Goal: Information Seeking & Learning: Learn about a topic

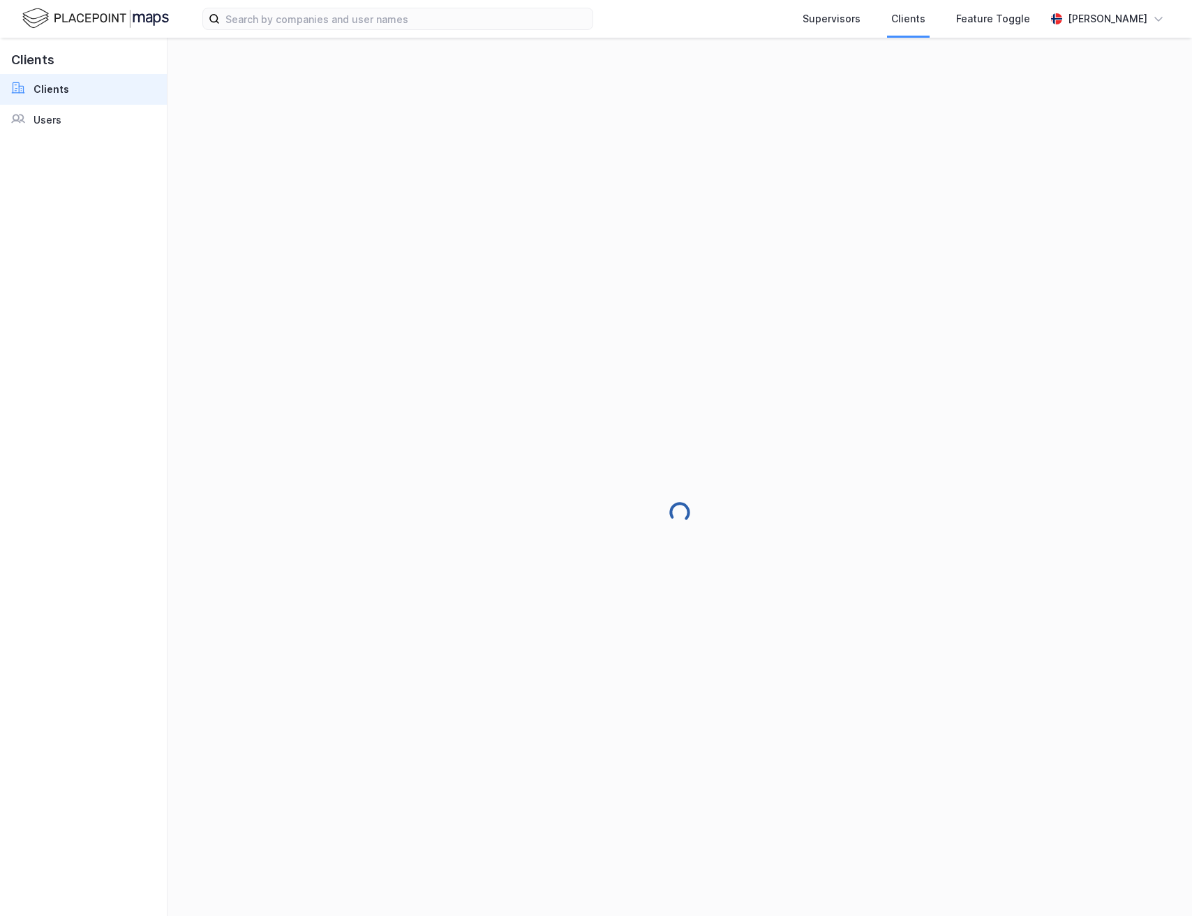
click at [45, 98] on link "Clients" at bounding box center [83, 89] width 167 height 31
click at [45, 121] on div "Users" at bounding box center [48, 120] width 28 height 17
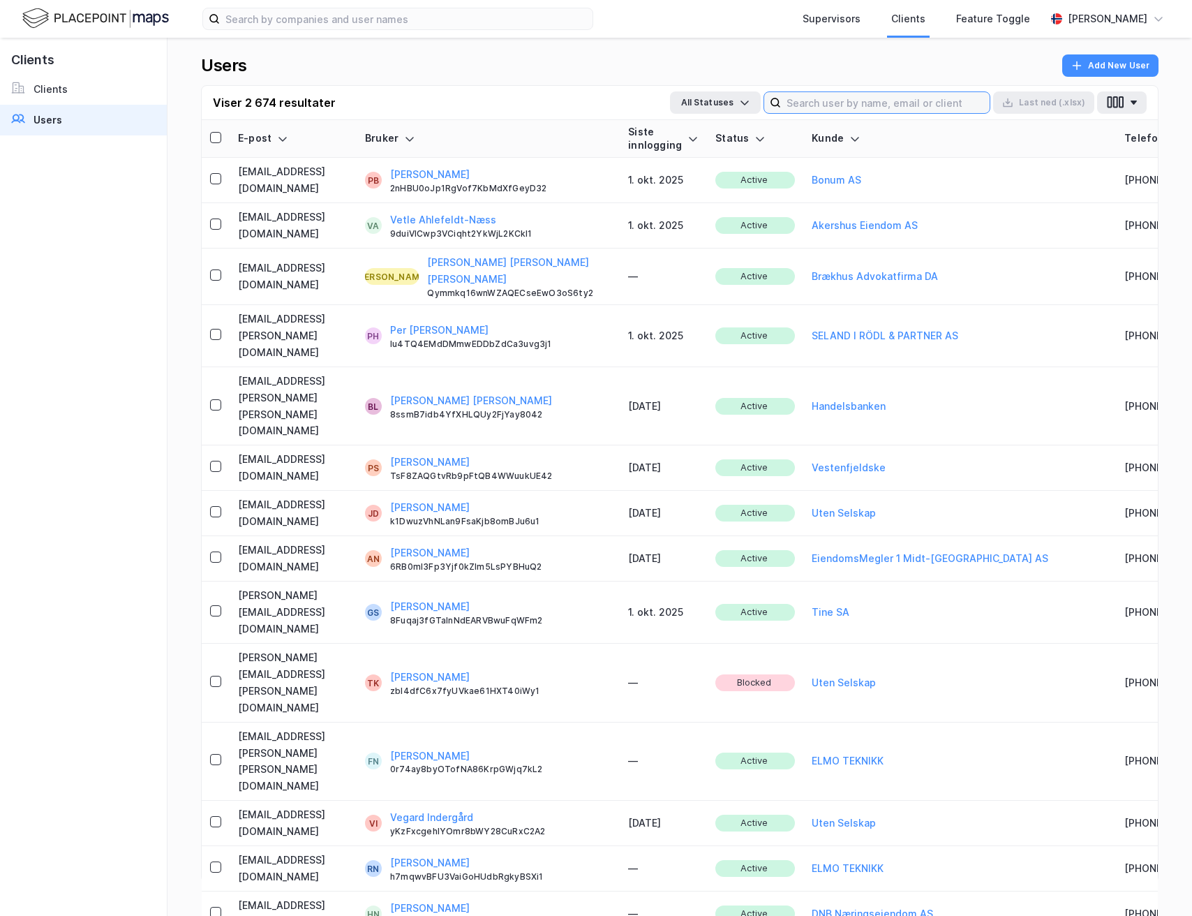
click at [894, 105] on input at bounding box center [885, 102] width 209 height 21
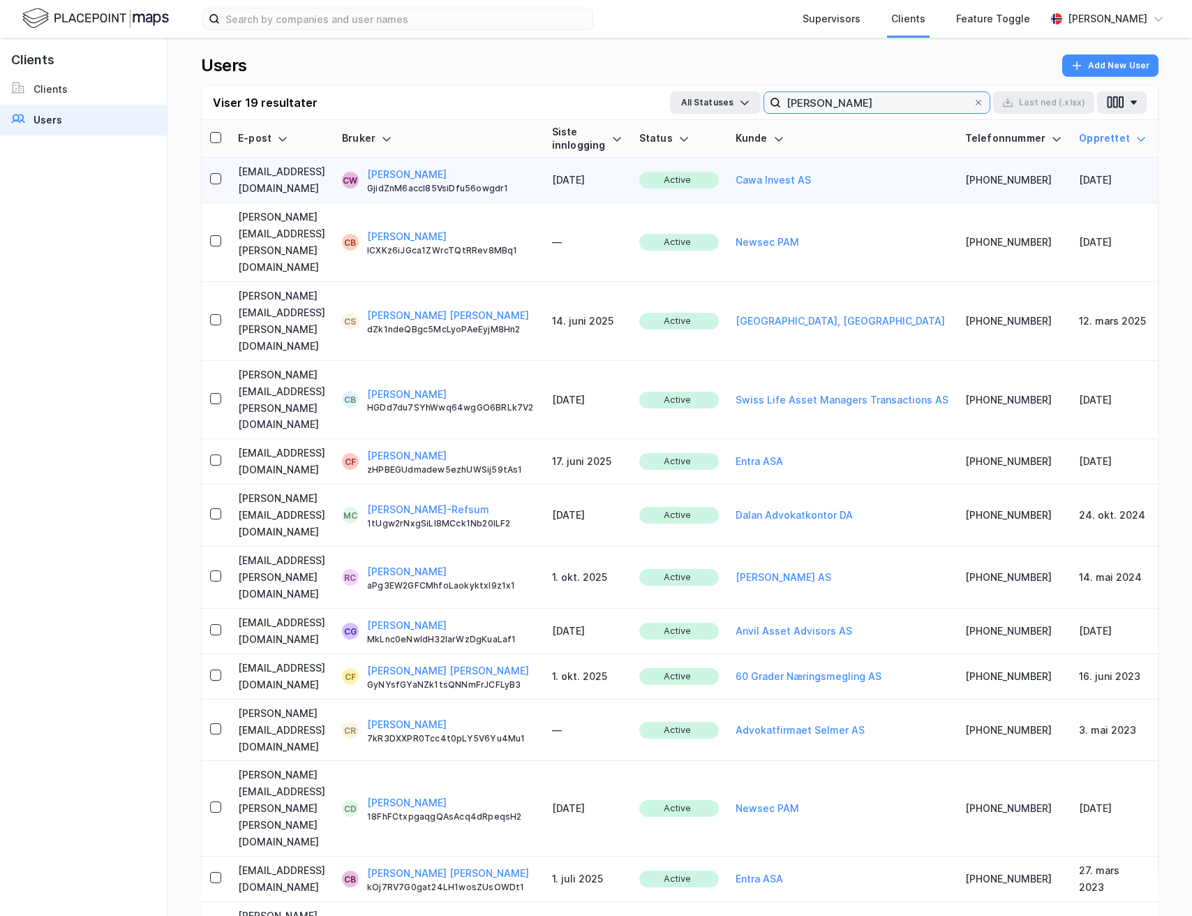
type input "carl"
click at [320, 174] on td "carlwaage@gmail.com" at bounding box center [282, 180] width 104 height 45
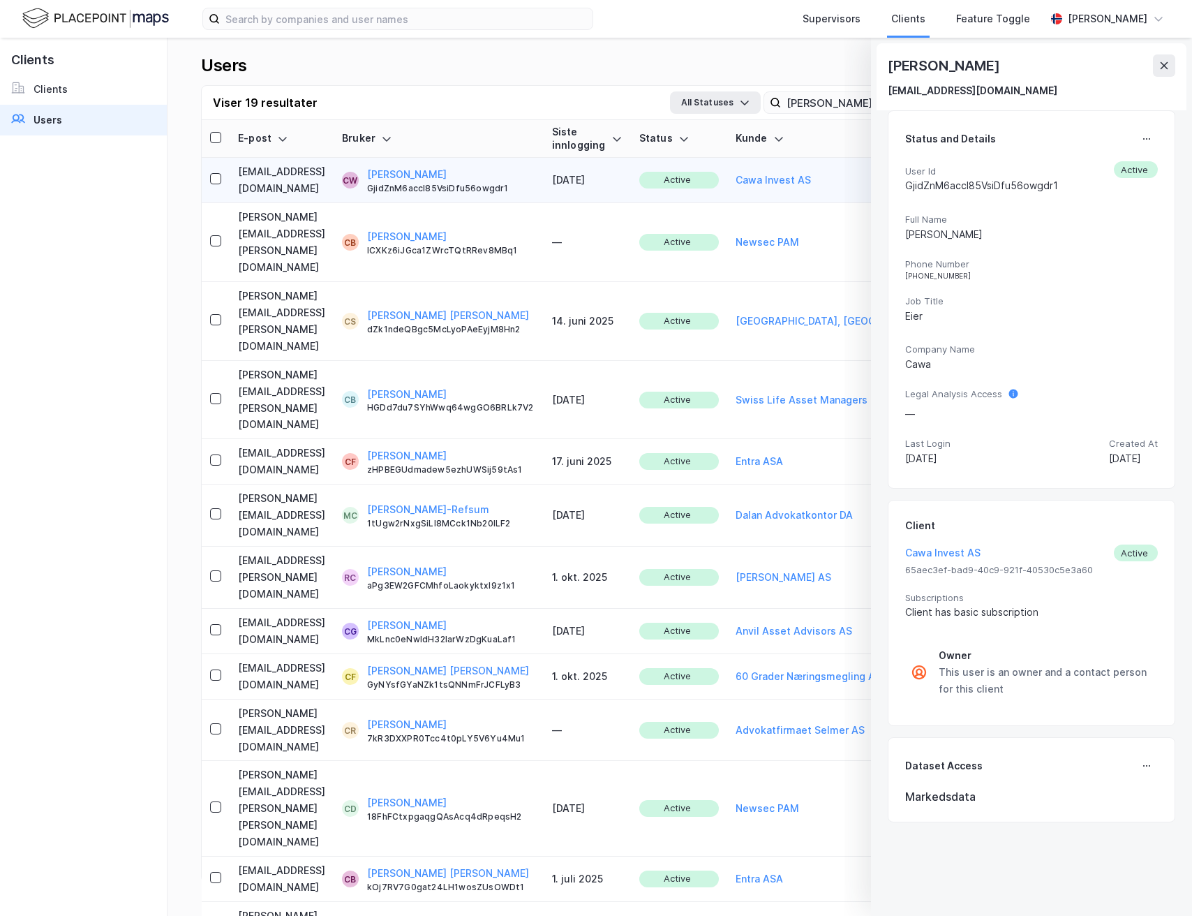
click at [1176, 62] on div "Carl Waage carlwaage@gmail.com" at bounding box center [1032, 76] width 310 height 67
click at [1162, 67] on icon at bounding box center [1165, 65] width 8 height 7
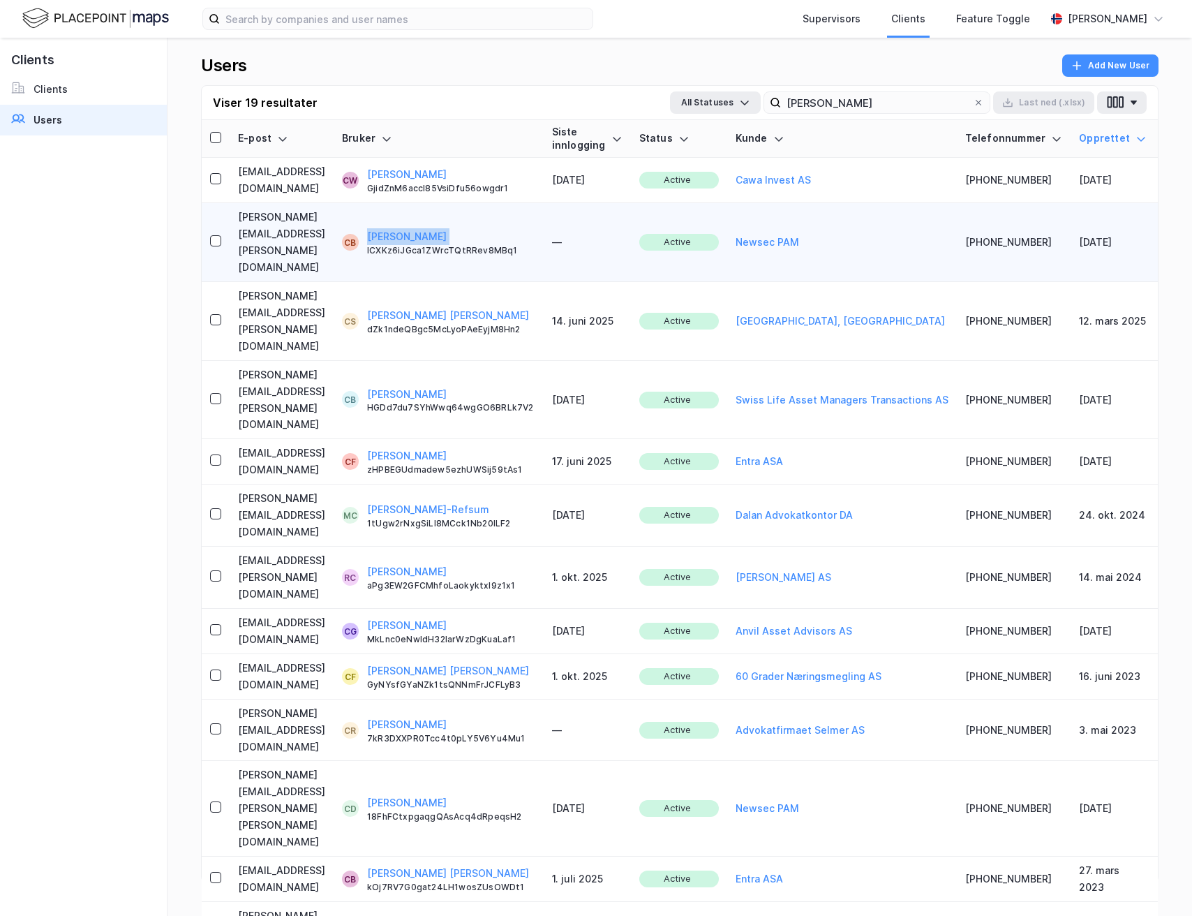
drag, startPoint x: 535, startPoint y: 215, endPoint x: 474, endPoint y: 216, distance: 60.7
click at [475, 228] on div "CB Carl Björk ICXKz6iJGca1ZWrcTQtRRev8MBq1" at bounding box center [438, 242] width 193 height 28
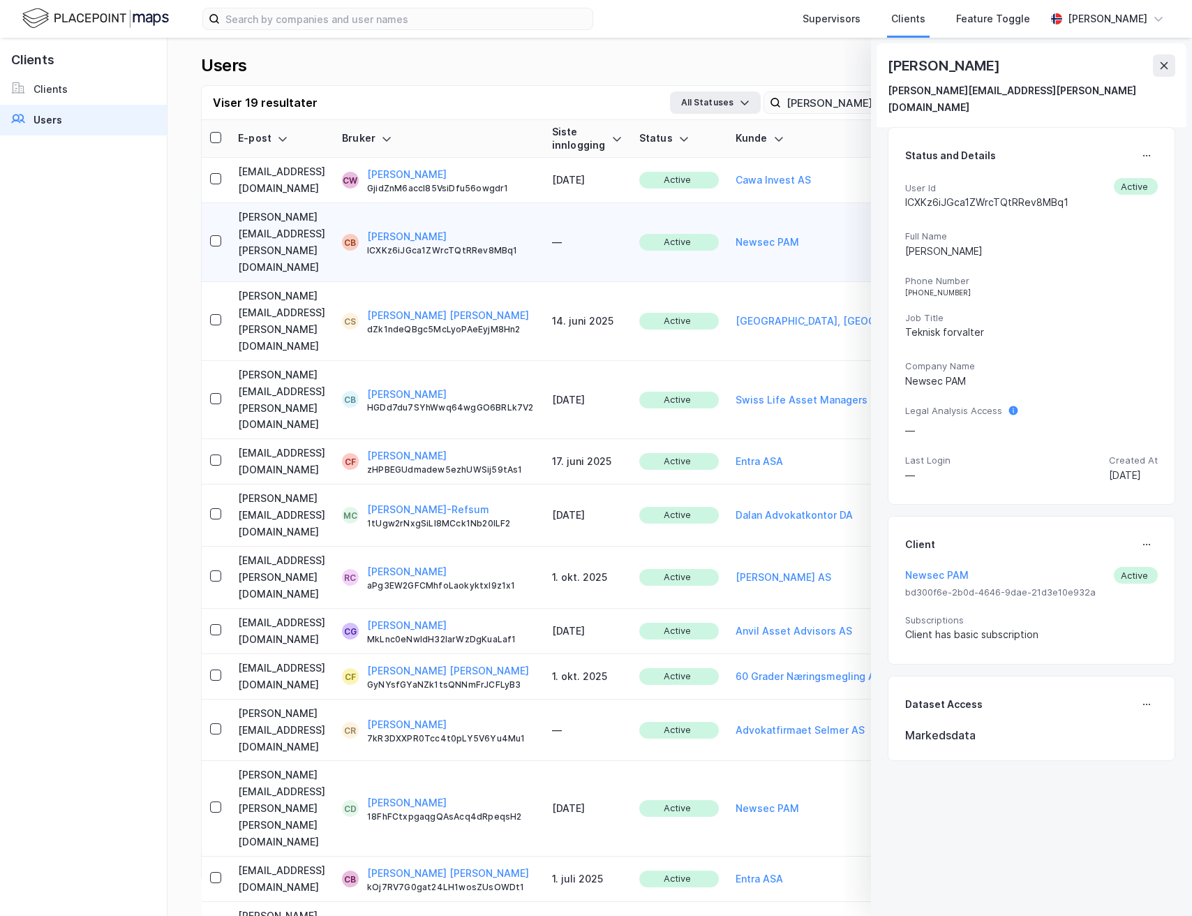
click at [535, 228] on div "Carl Björk ICXKz6iJGca1ZWrcTQtRRev8MBq1" at bounding box center [451, 242] width 168 height 28
click at [1171, 80] on div "Carl Björk carl.bjork@newsec.no" at bounding box center [1032, 84] width 288 height 61
click at [1170, 66] on button at bounding box center [1164, 65] width 22 height 22
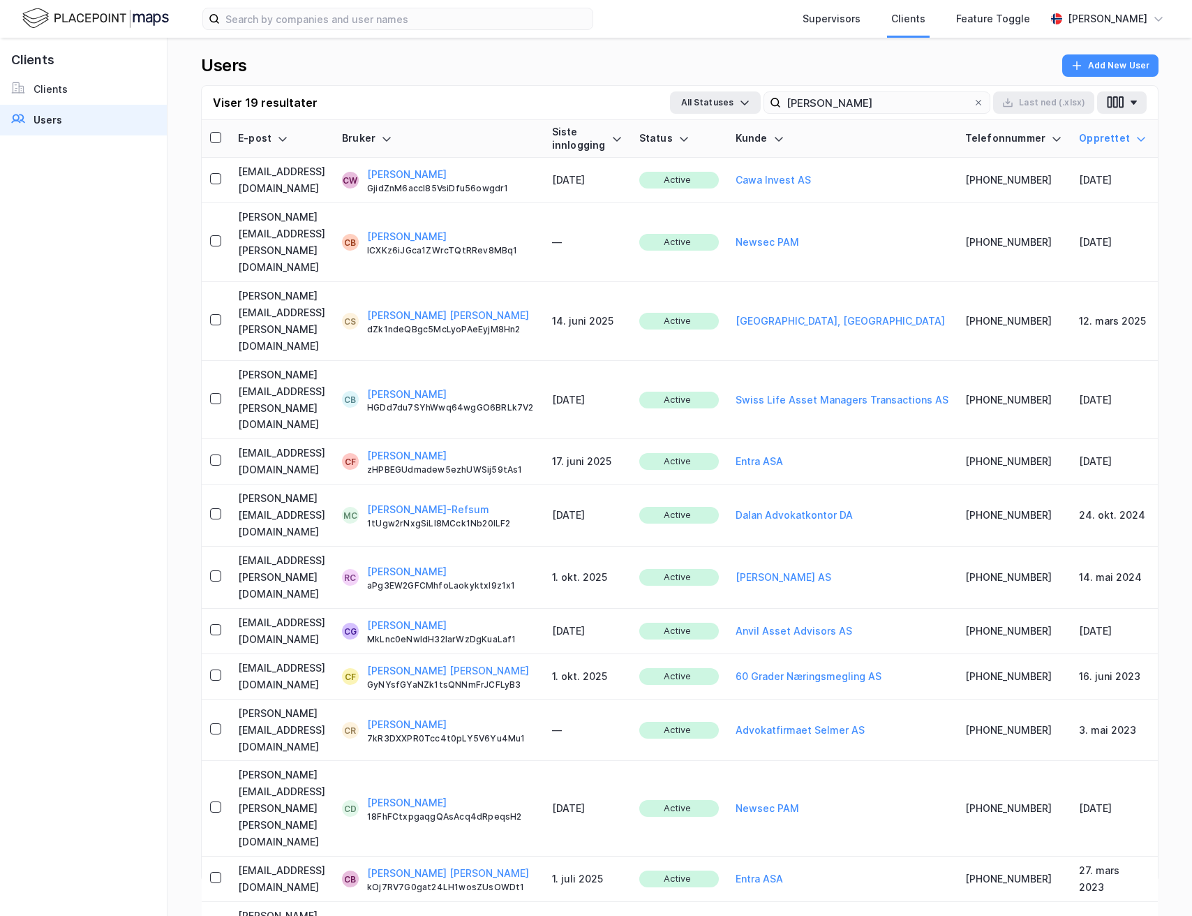
click at [760, 59] on div "Users Add New User" at bounding box center [680, 69] width 958 height 31
click at [829, 104] on input "carl" at bounding box center [877, 102] width 192 height 21
click at [773, 36] on div "Supervisors Clients Feature Toggle" at bounding box center [852, 19] width 385 height 38
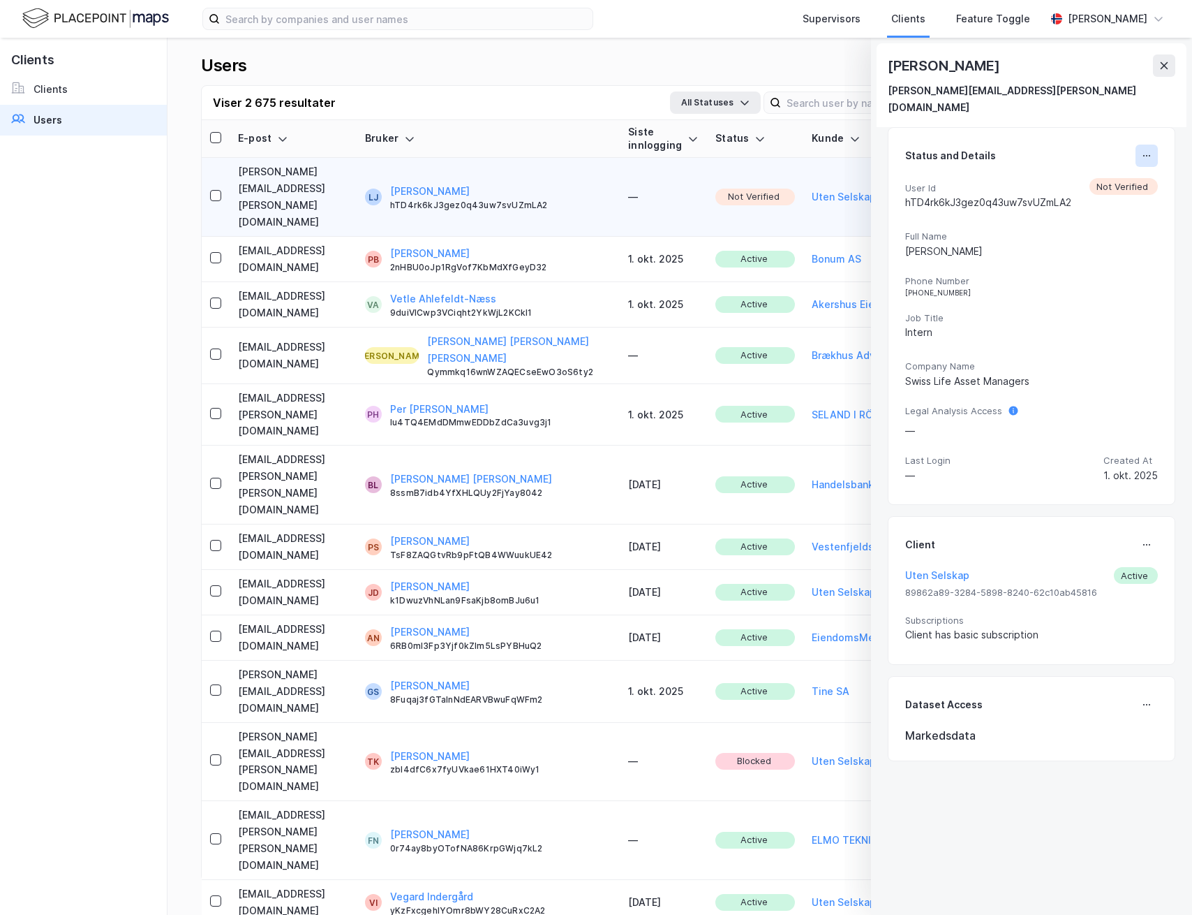
click at [1142, 150] on icon at bounding box center [1146, 155] width 11 height 11
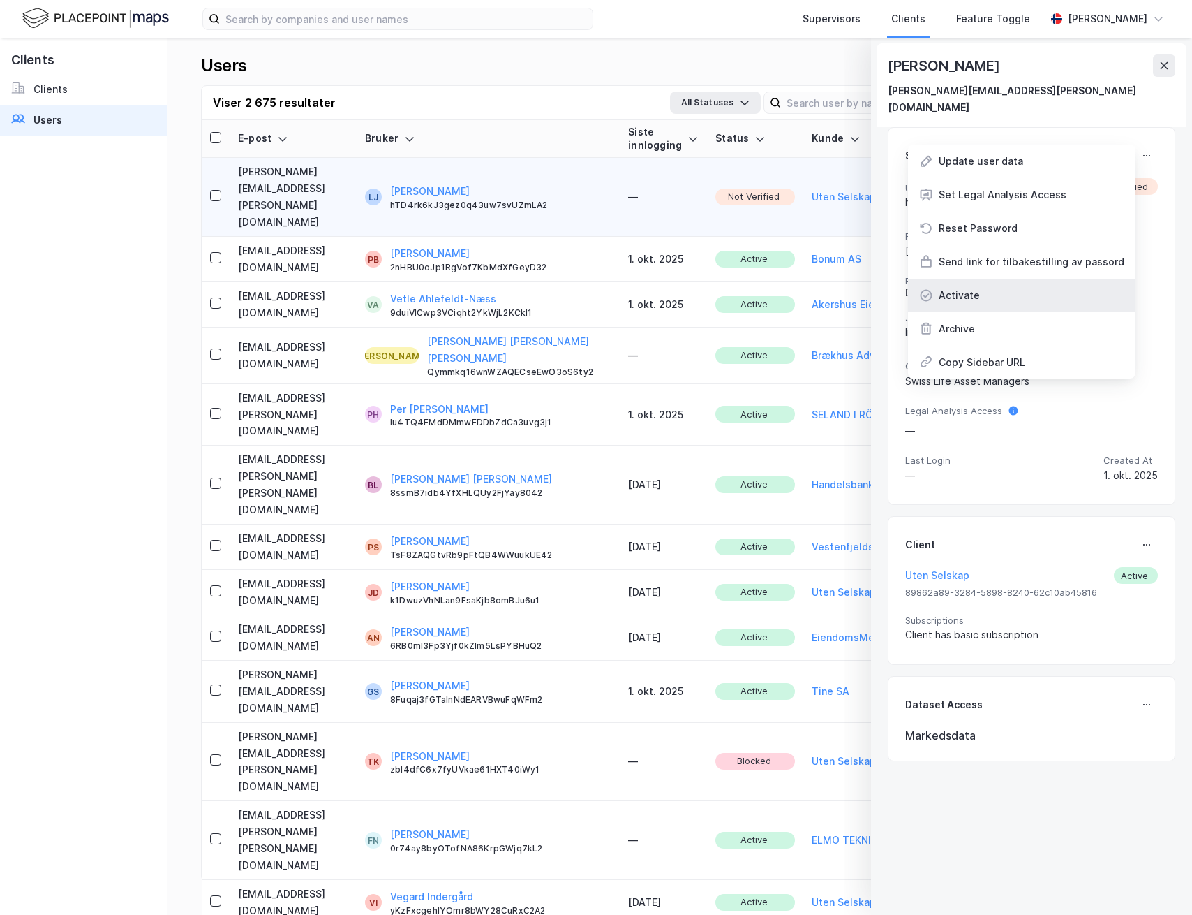
click at [1028, 279] on div "Activate" at bounding box center [1022, 296] width 228 height 34
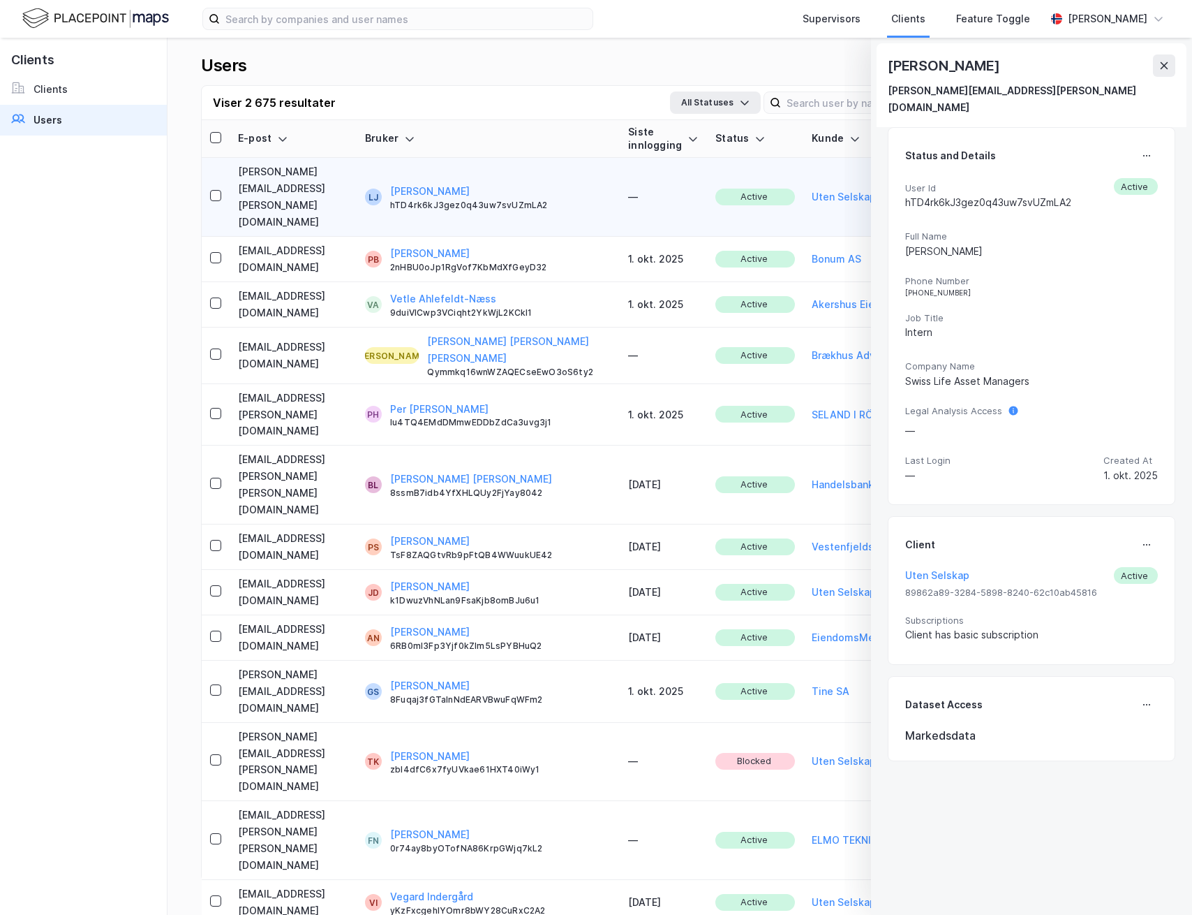
click at [989, 67] on div "[PERSON_NAME]" at bounding box center [945, 65] width 114 height 22
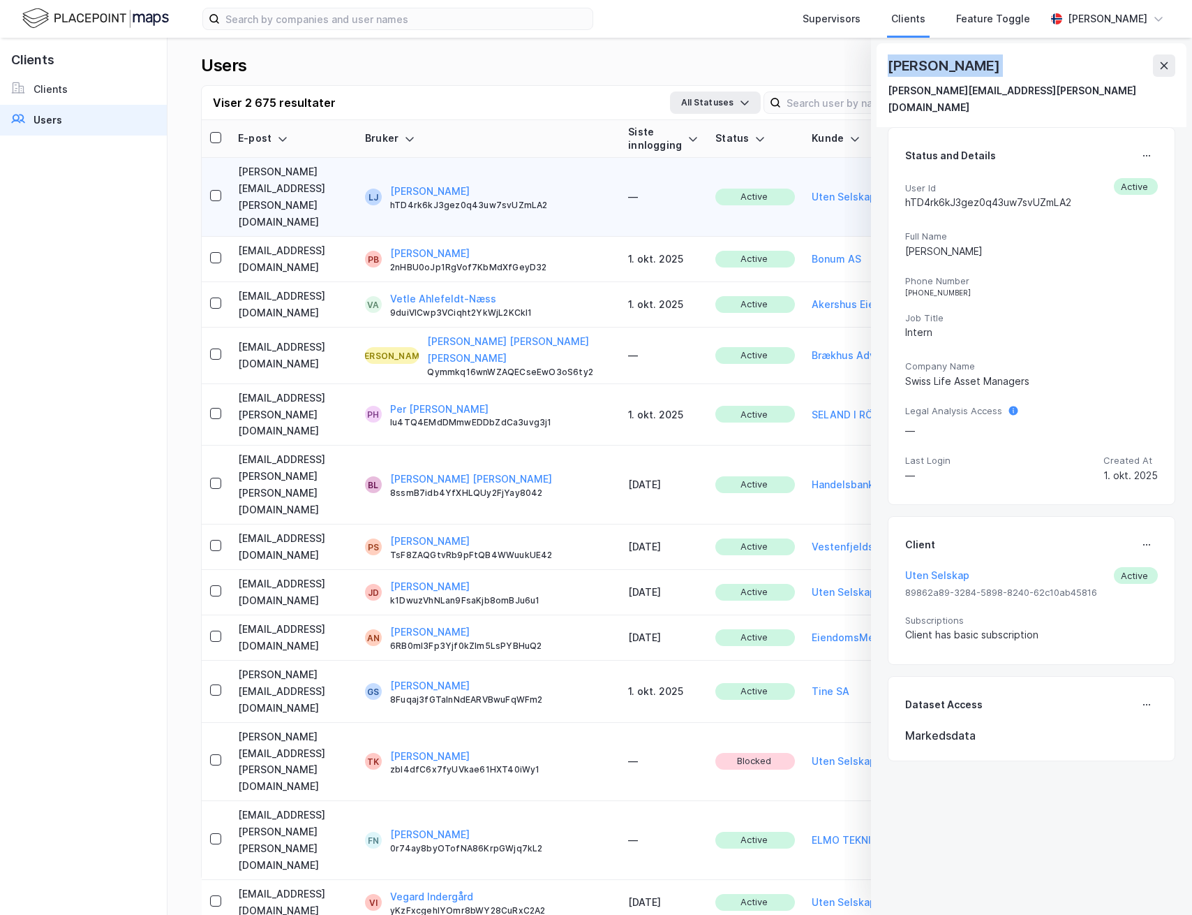
click at [989, 67] on div "[PERSON_NAME]" at bounding box center [945, 65] width 114 height 22
copy div "[PERSON_NAME]"
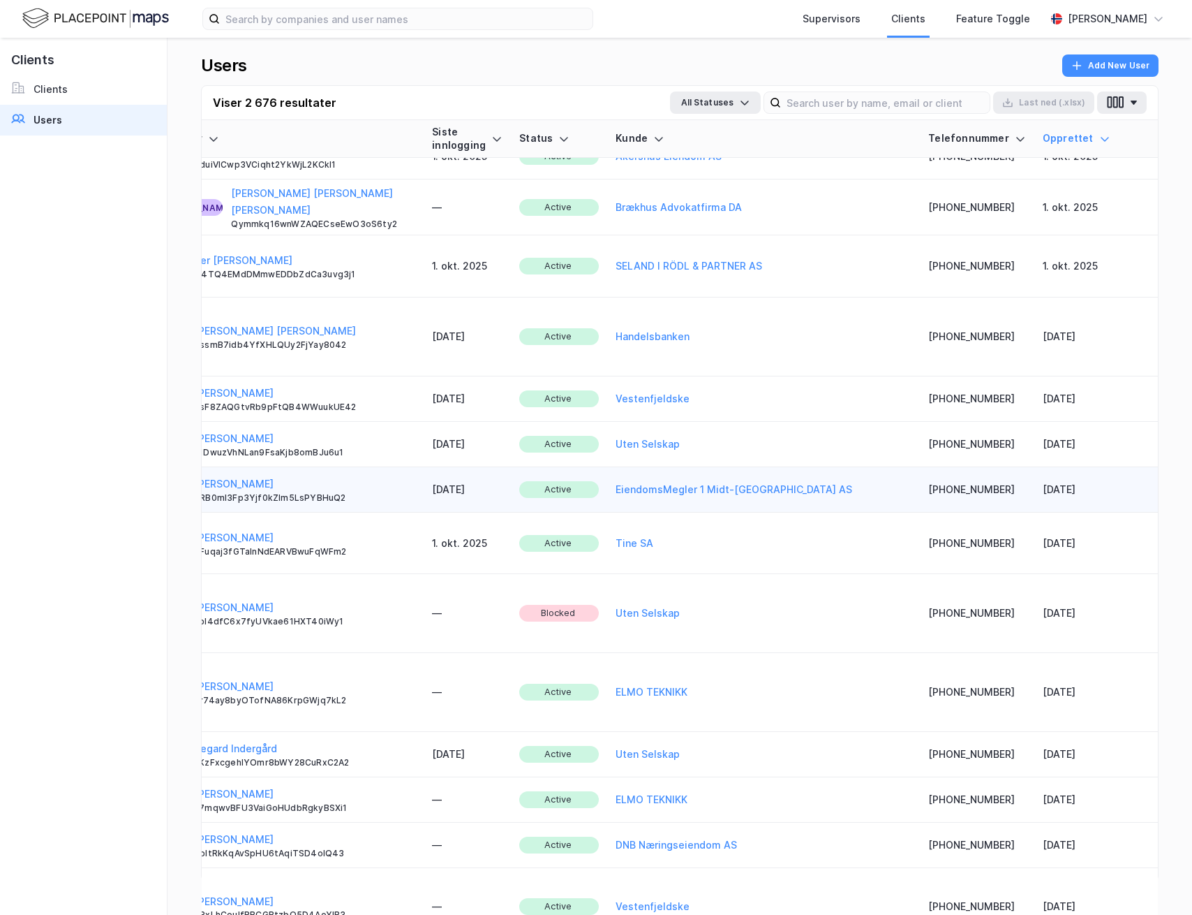
scroll to position [193, 0]
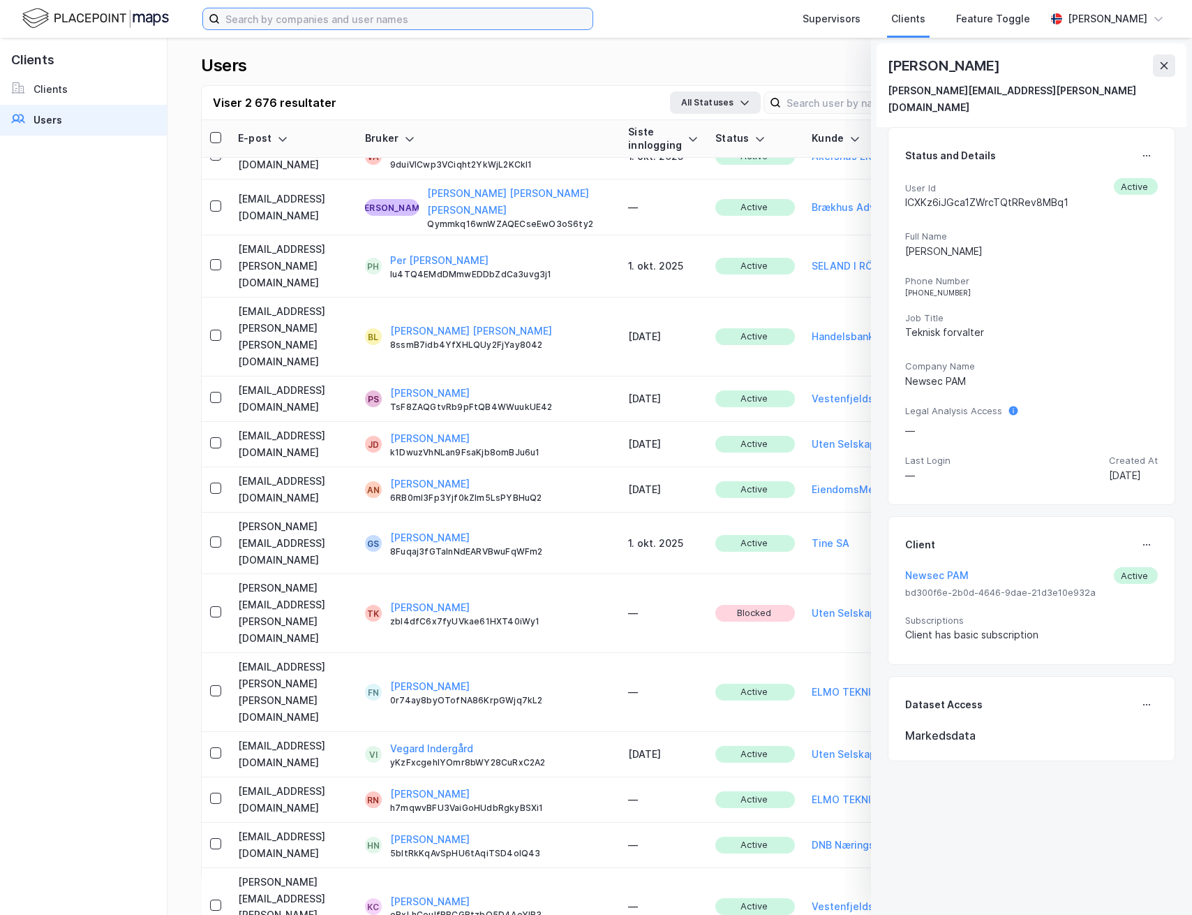
click at [330, 24] on input at bounding box center [406, 18] width 373 height 21
type input "th"
click at [1088, 28] on div "[PERSON_NAME]" at bounding box center [1108, 19] width 124 height 28
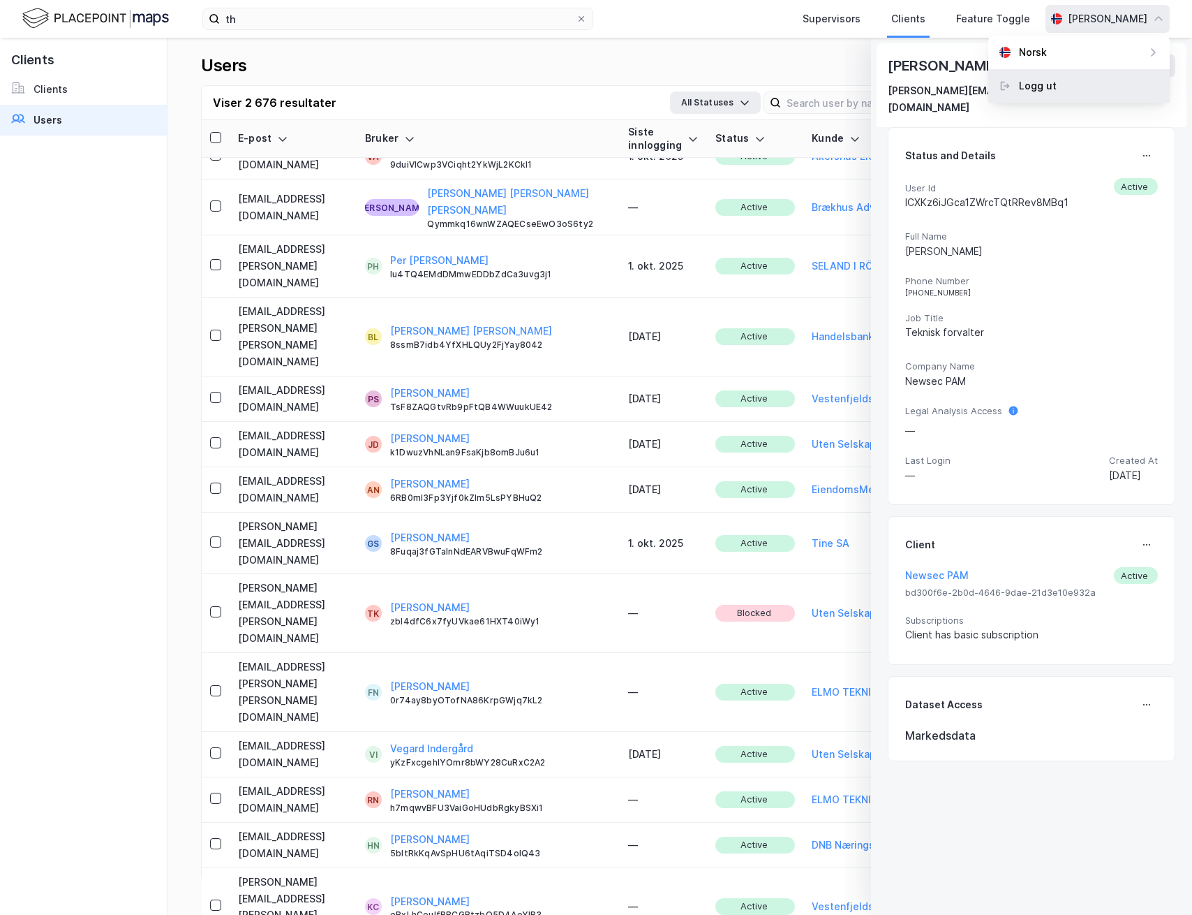
click at [1066, 77] on div "Logg ut" at bounding box center [1080, 86] width 182 height 34
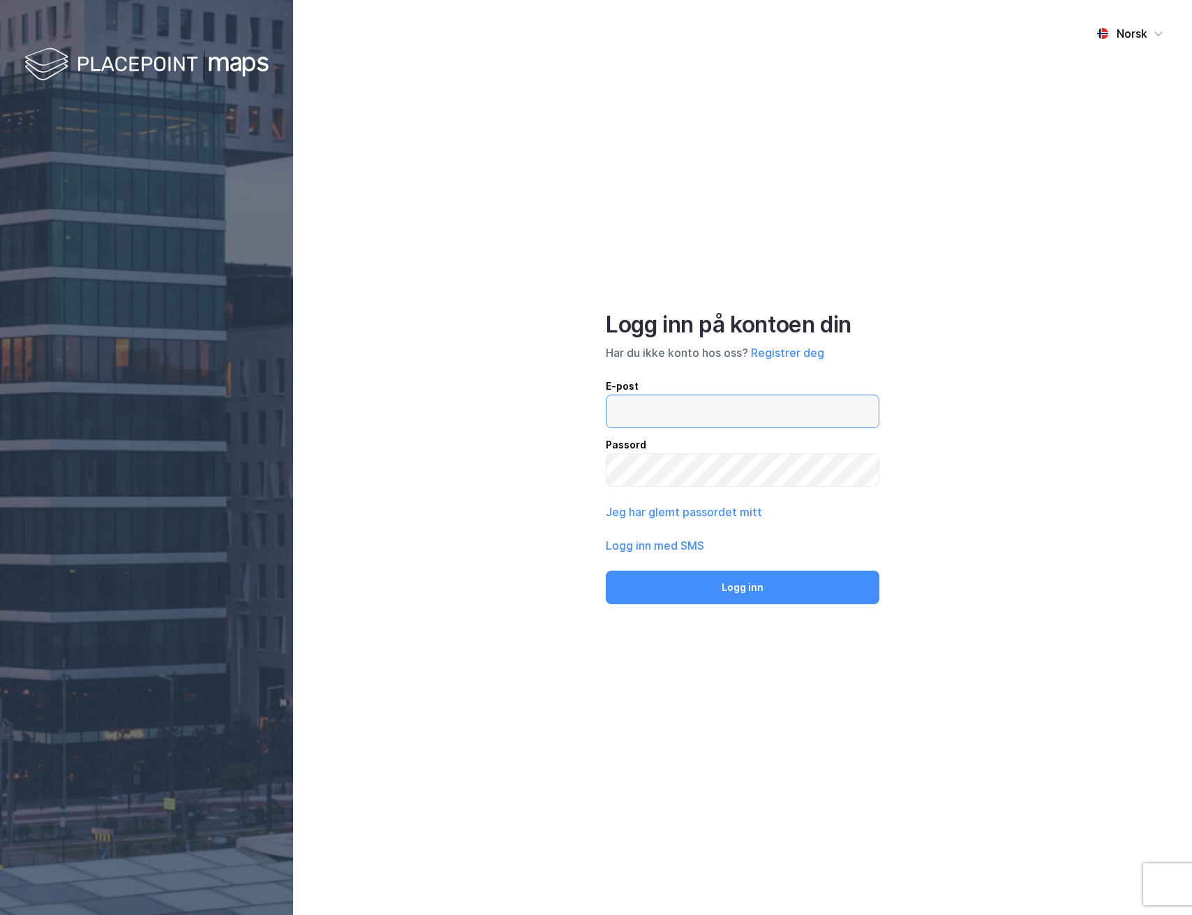
click at [704, 417] on input "email" at bounding box center [743, 411] width 272 height 32
type input "[PERSON_NAME][EMAIL_ADDRESS][DOMAIN_NAME]"
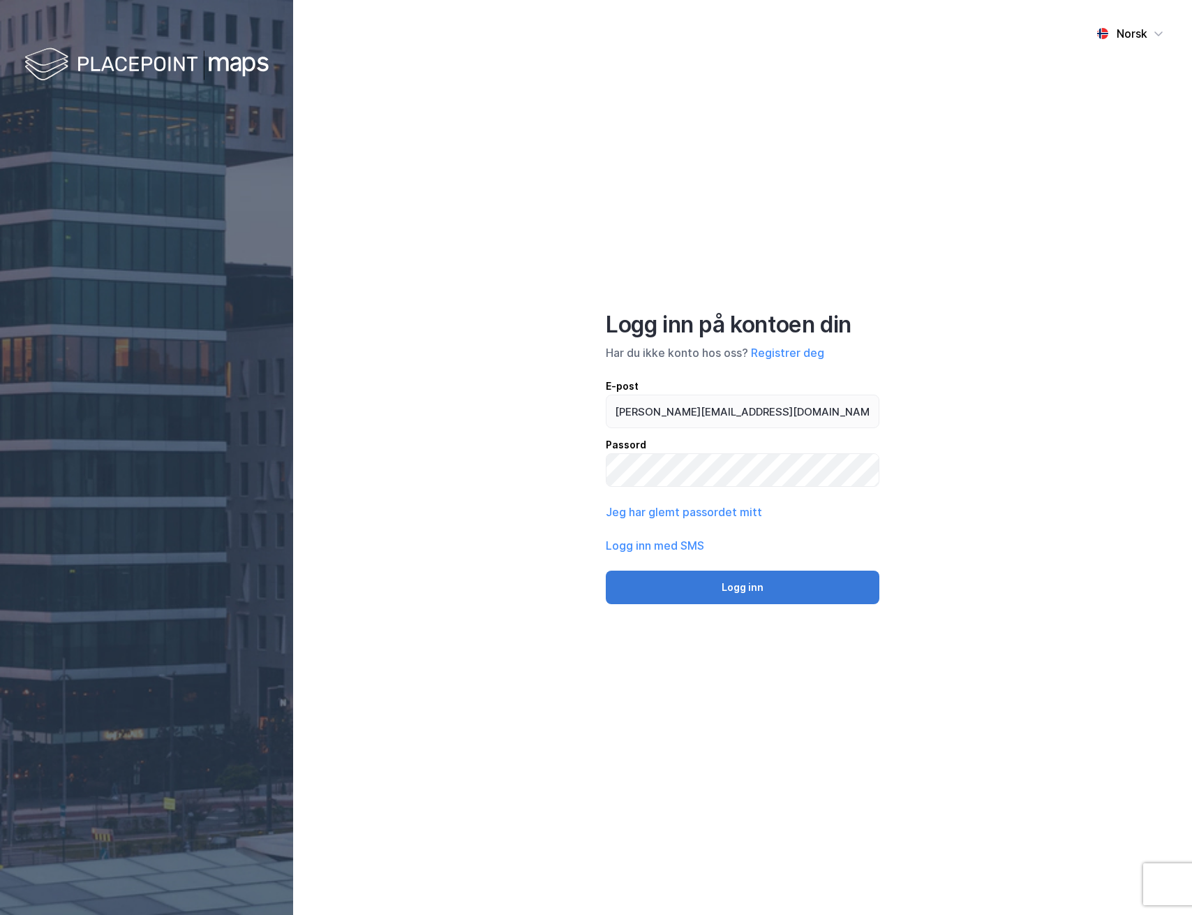
click at [774, 592] on button "Logg inn" at bounding box center [743, 587] width 274 height 34
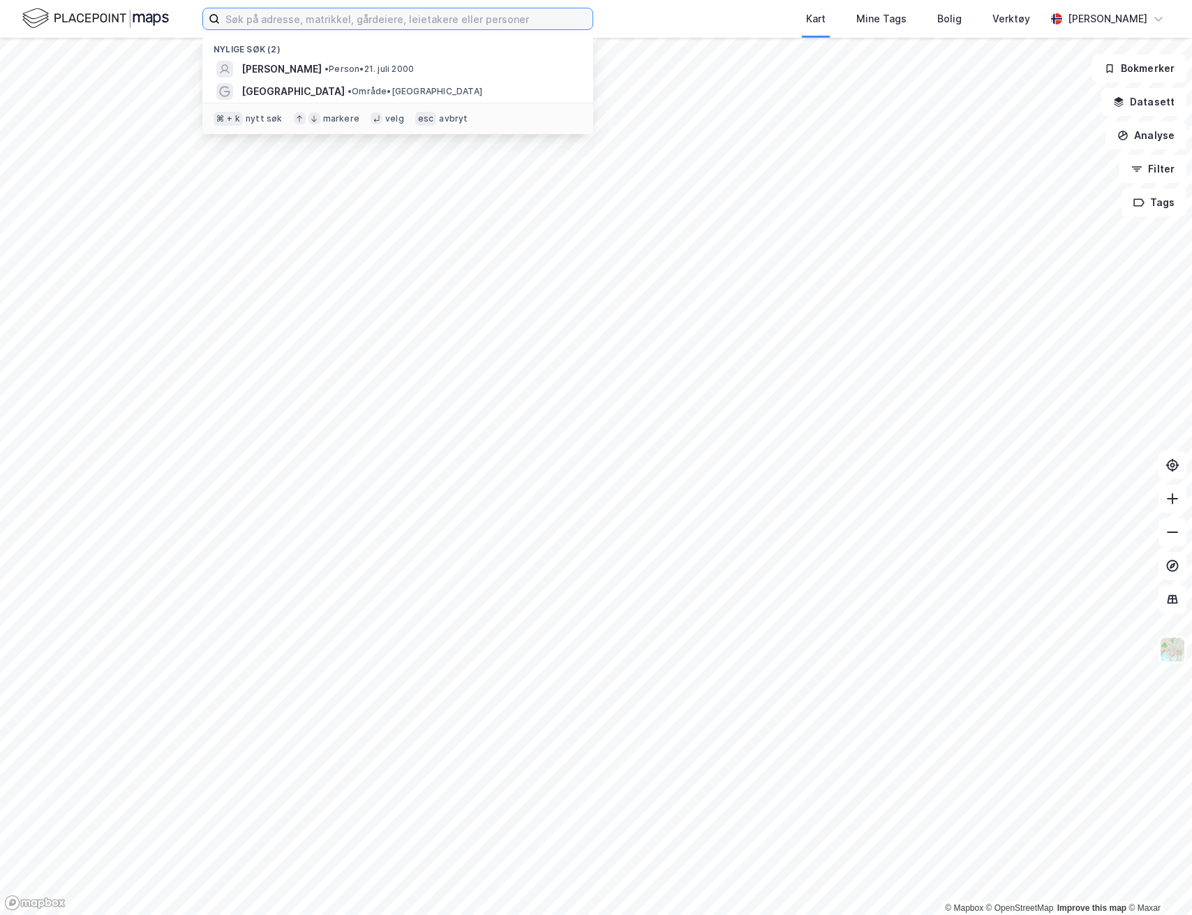
click at [468, 13] on input at bounding box center [406, 18] width 373 height 21
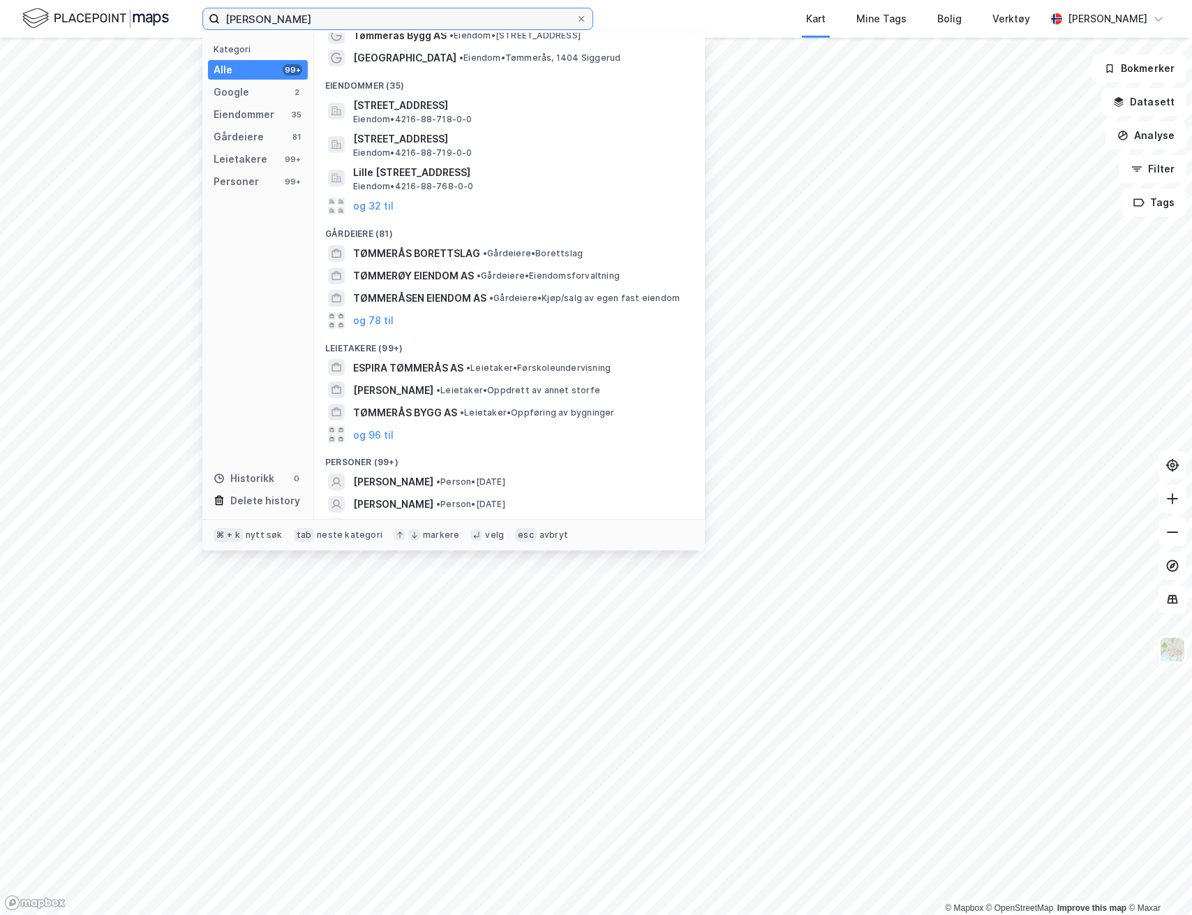
scroll to position [45, 0]
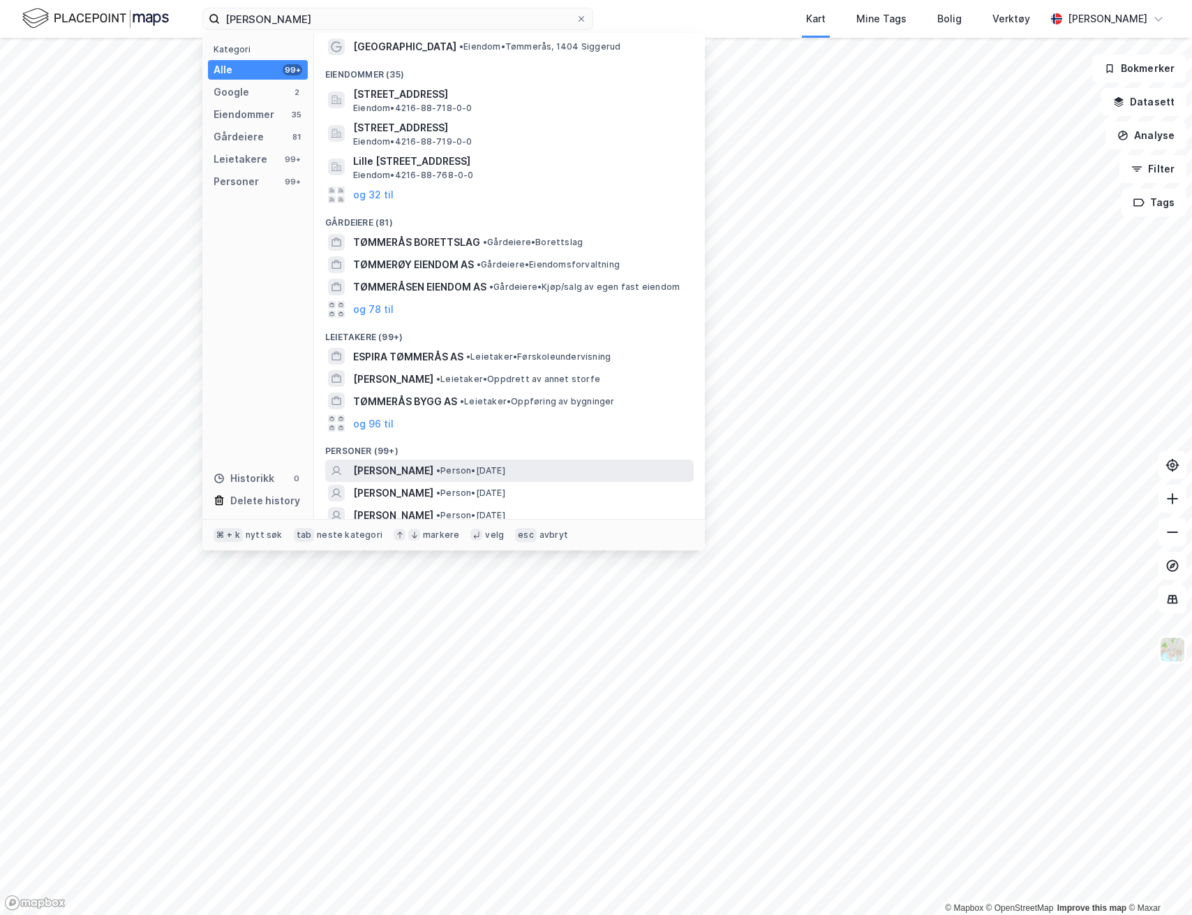
click at [411, 472] on span "TOMAS TØMMERÅS" at bounding box center [393, 470] width 80 height 17
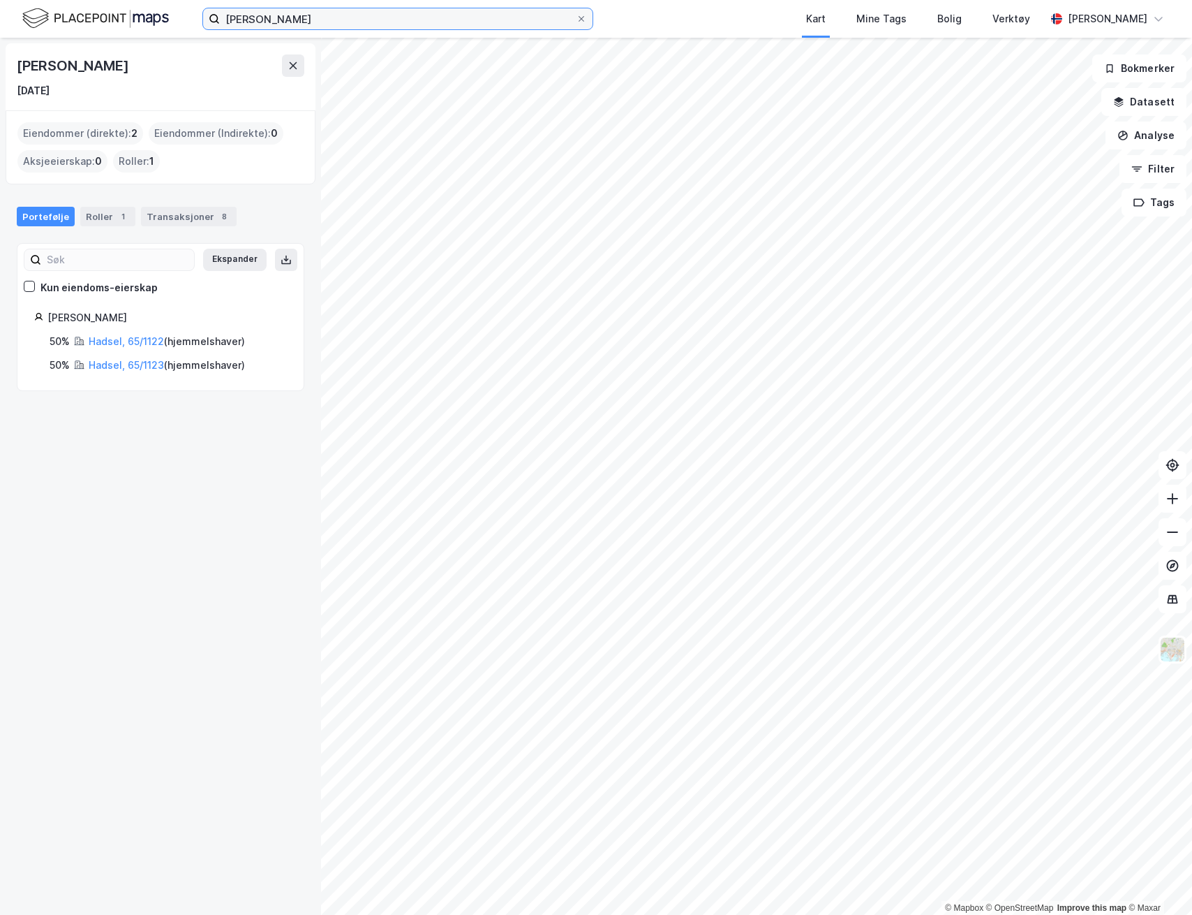
click at [263, 17] on input "thomas tømmerås" at bounding box center [398, 18] width 356 height 21
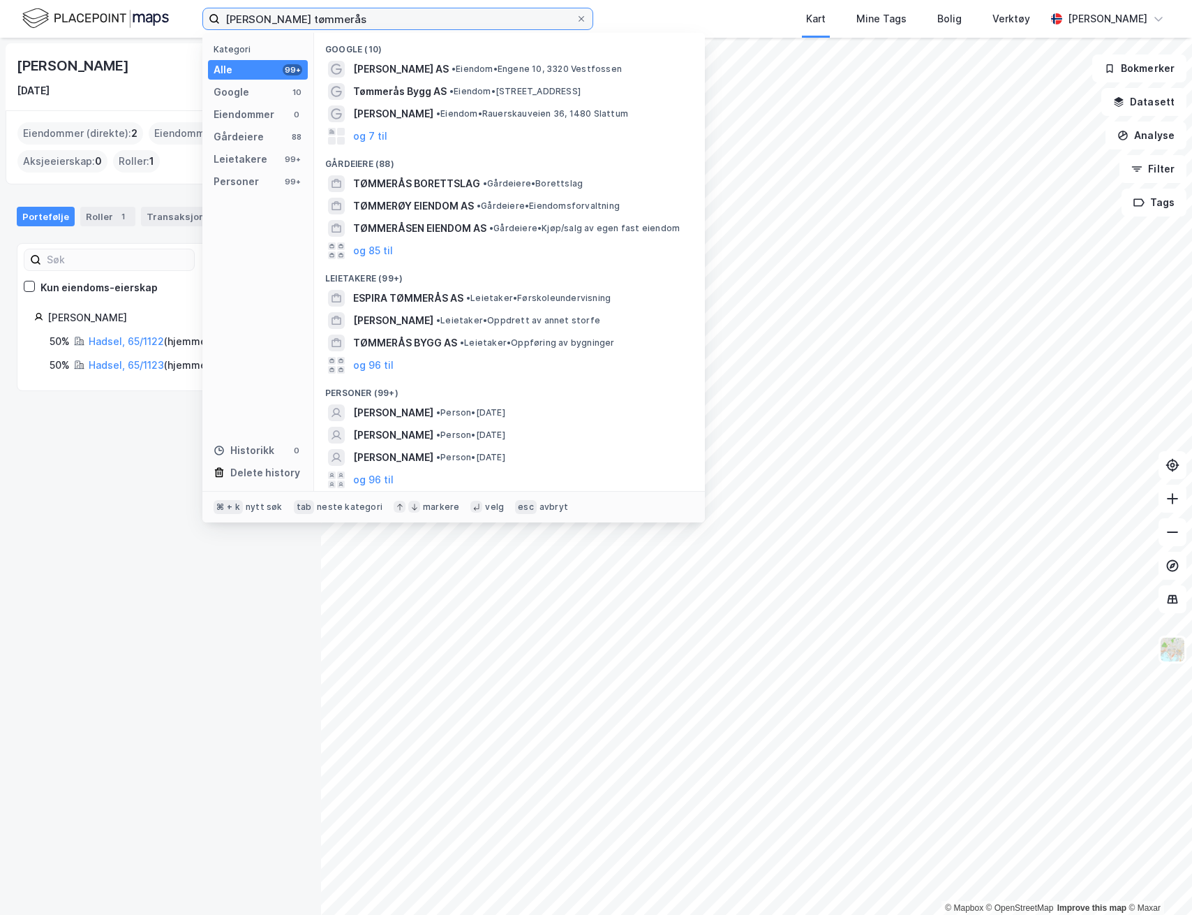
click at [381, 13] on input "thomas stefab tømmerås" at bounding box center [398, 18] width 356 height 21
click at [242, 186] on div "Personer" at bounding box center [236, 181] width 45 height 17
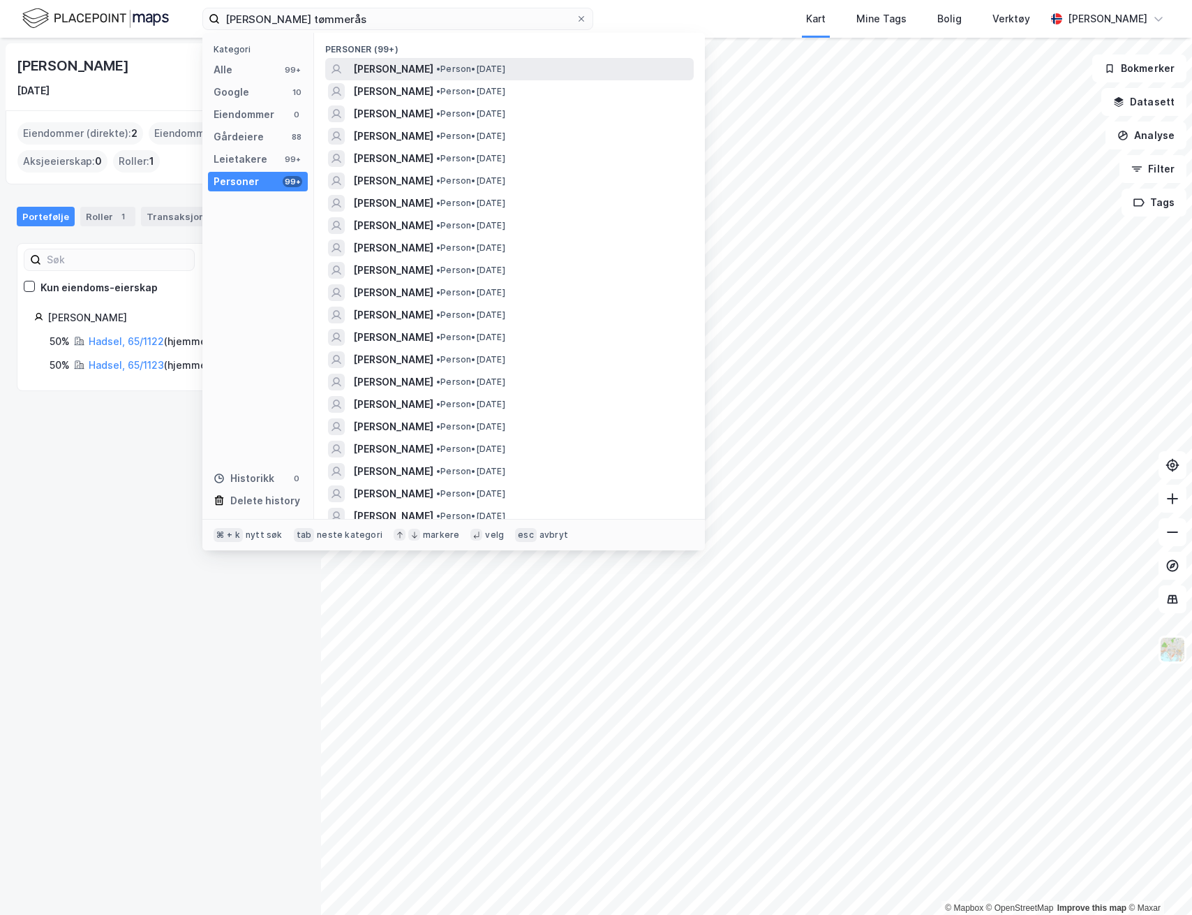
click at [434, 73] on span "THOMAS STEFAN TØMMERNES" at bounding box center [393, 69] width 80 height 17
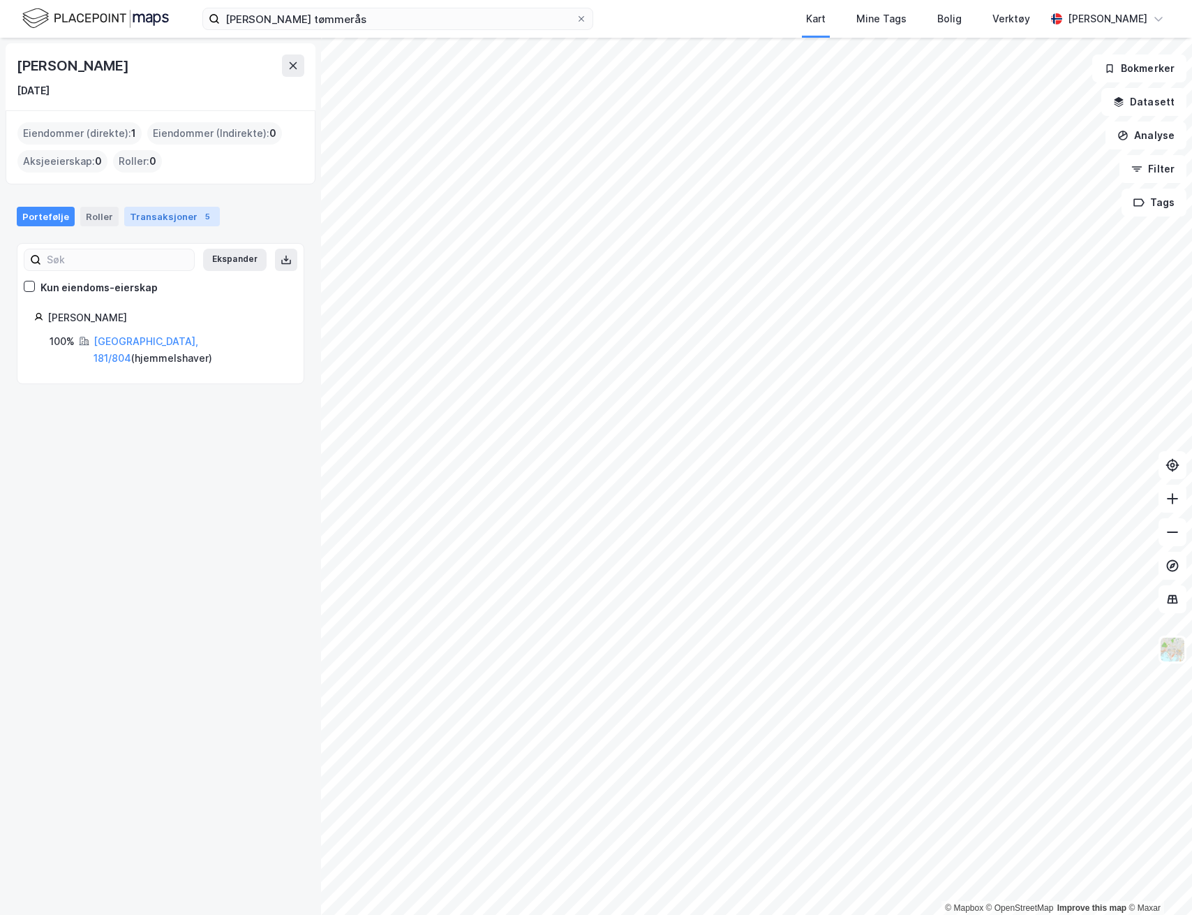
click at [131, 212] on div "Transaksjoner 5" at bounding box center [172, 217] width 96 height 20
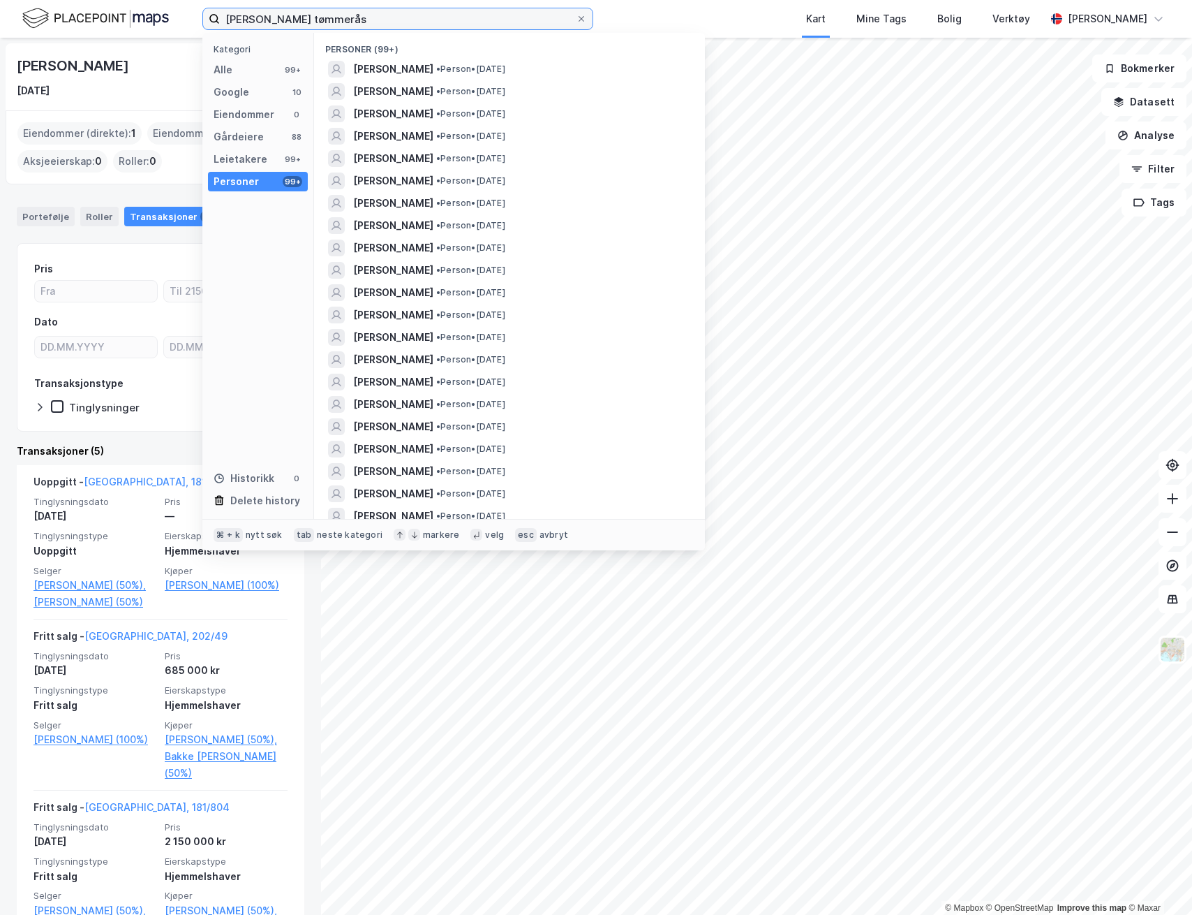
click at [299, 22] on input "thomas stefab tømmerås" at bounding box center [398, 18] width 356 height 21
drag, startPoint x: 265, startPoint y: 24, endPoint x: 406, endPoint y: 26, distance: 141.7
click at [406, 26] on input "thomas stefab tømmerås" at bounding box center [398, 18] width 356 height 21
type input "thomas tømmernes"
click at [1102, 22] on div "[PERSON_NAME]" at bounding box center [1108, 18] width 80 height 17
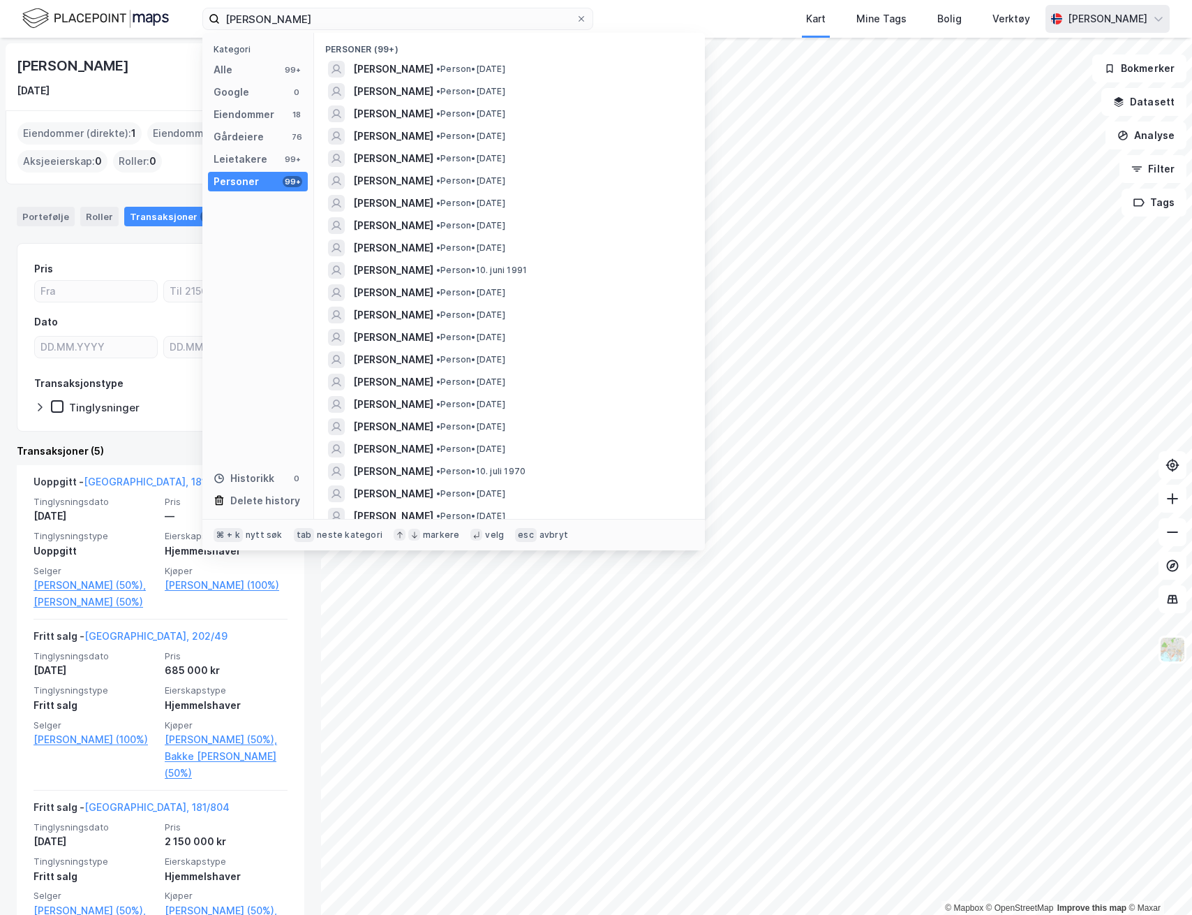
click at [1102, 22] on div "[PERSON_NAME]" at bounding box center [1108, 18] width 80 height 17
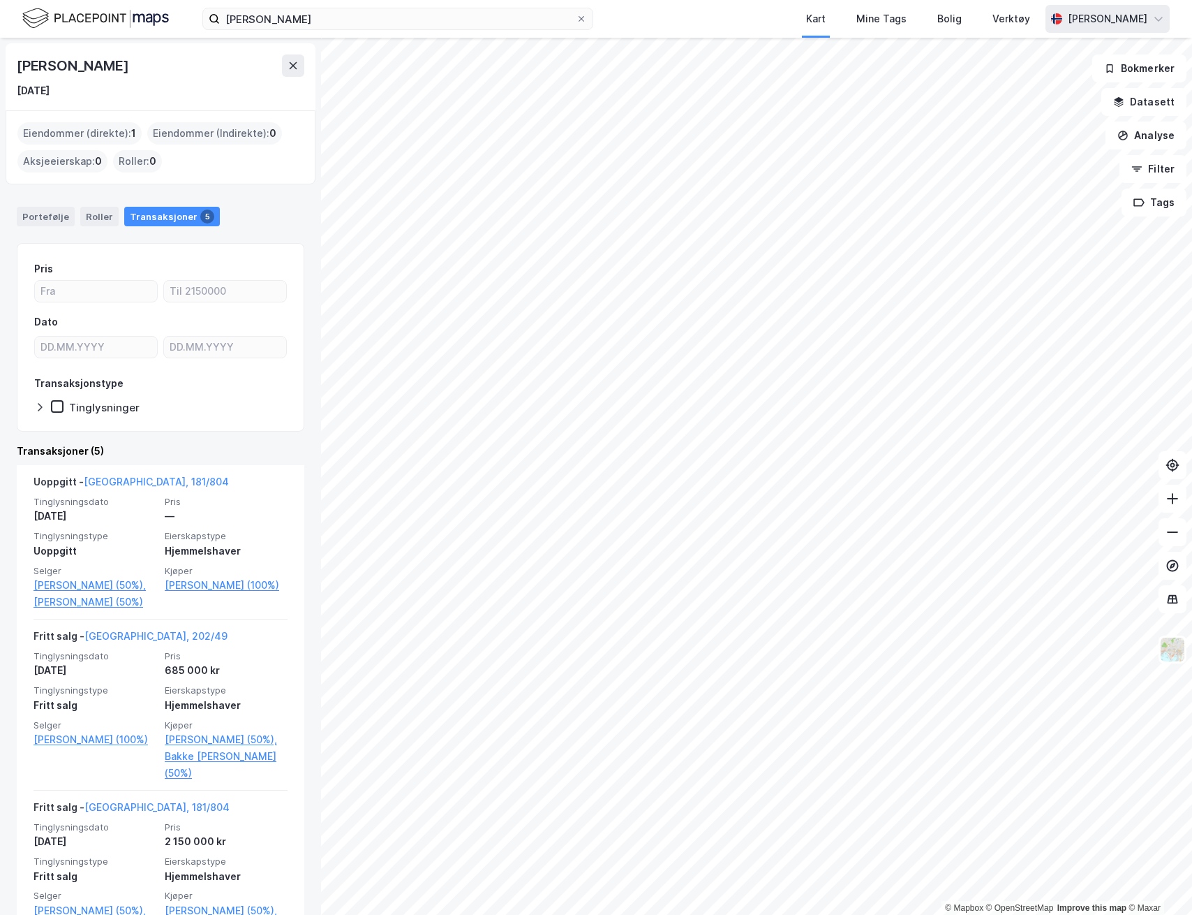
click at [1106, 23] on div "[PERSON_NAME]" at bounding box center [1108, 18] width 80 height 17
click at [1084, 107] on div "Logg ut" at bounding box center [1080, 120] width 182 height 34
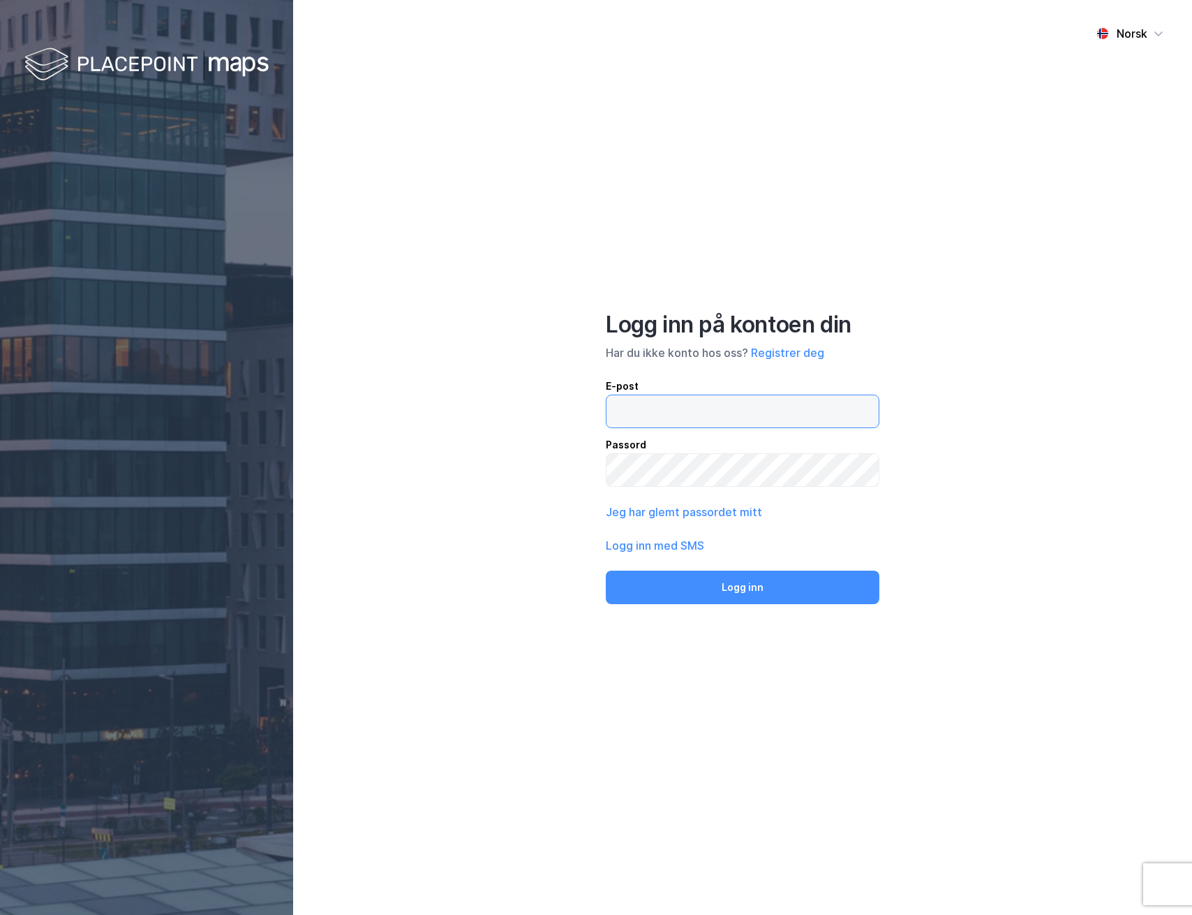
click at [656, 406] on input "email" at bounding box center [743, 411] width 272 height 32
type input "[PERSON_NAME][EMAIL_ADDRESS][DOMAIN_NAME]"
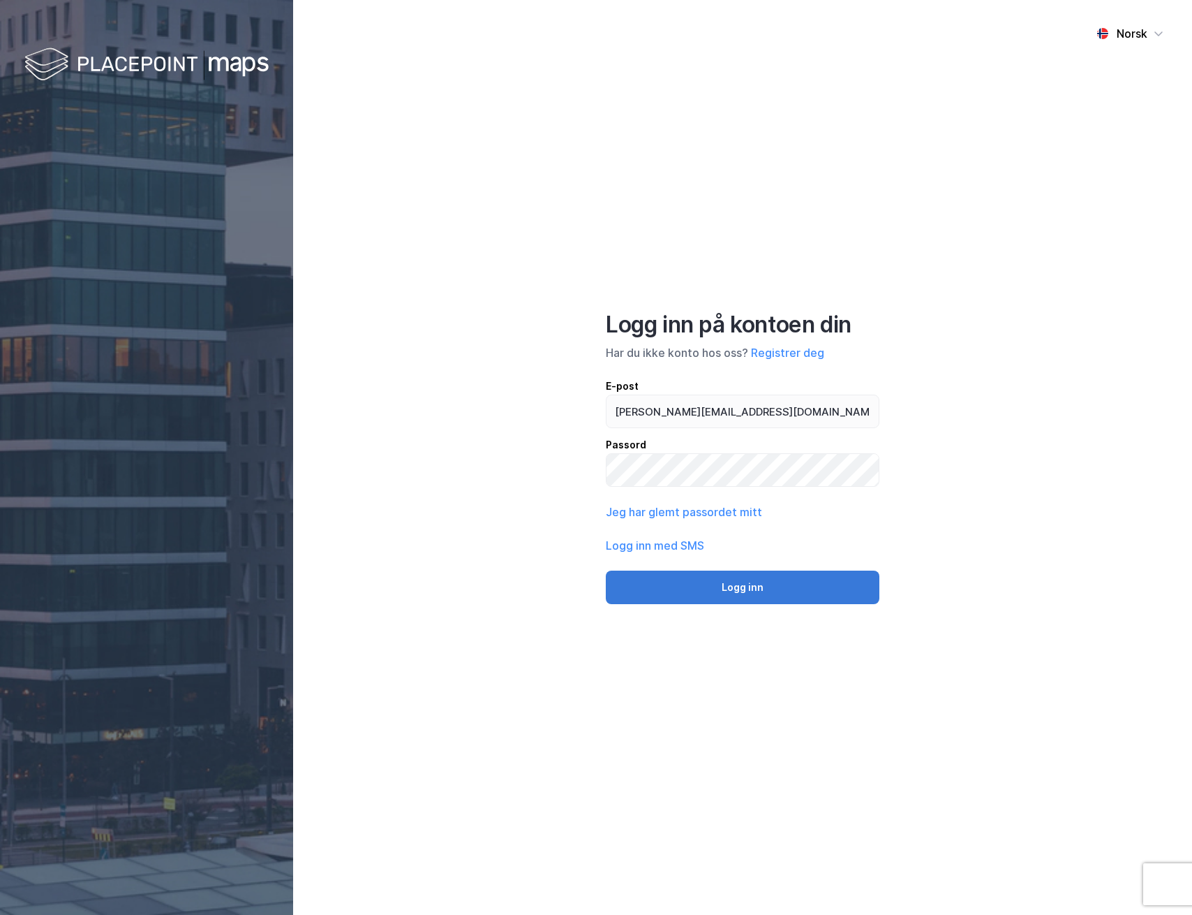
click at [702, 584] on button "Logg inn" at bounding box center [743, 587] width 274 height 34
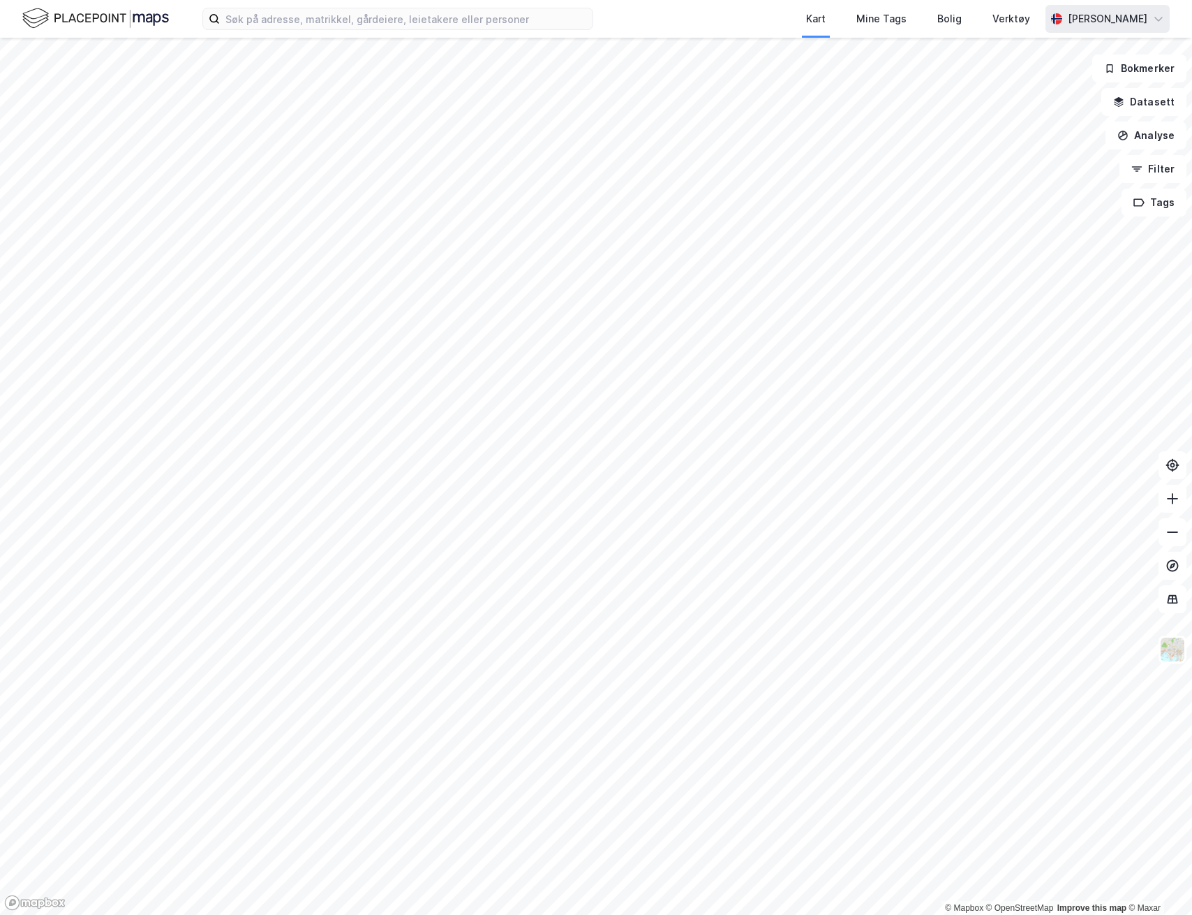
click at [1120, 32] on div "[PERSON_NAME]" at bounding box center [1108, 19] width 124 height 28
click at [1075, 94] on div "Åpne Supervisor portalen" at bounding box center [1080, 86] width 182 height 34
click at [1028, 2] on div "Verktøy" at bounding box center [1011, 19] width 68 height 38
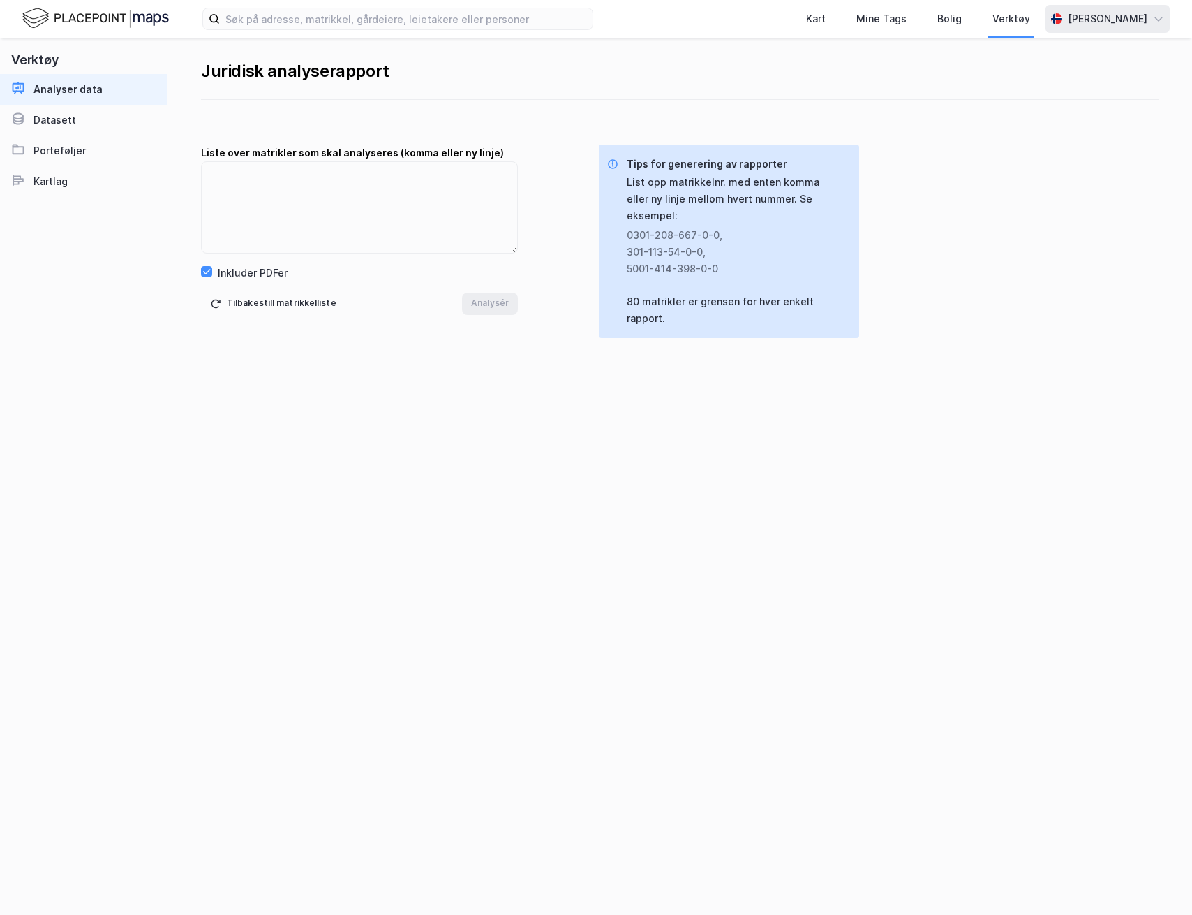
click at [1068, 13] on div "[PERSON_NAME]" at bounding box center [1108, 18] width 80 height 17
click at [1026, 112] on div "Logg ut" at bounding box center [1038, 119] width 38 height 17
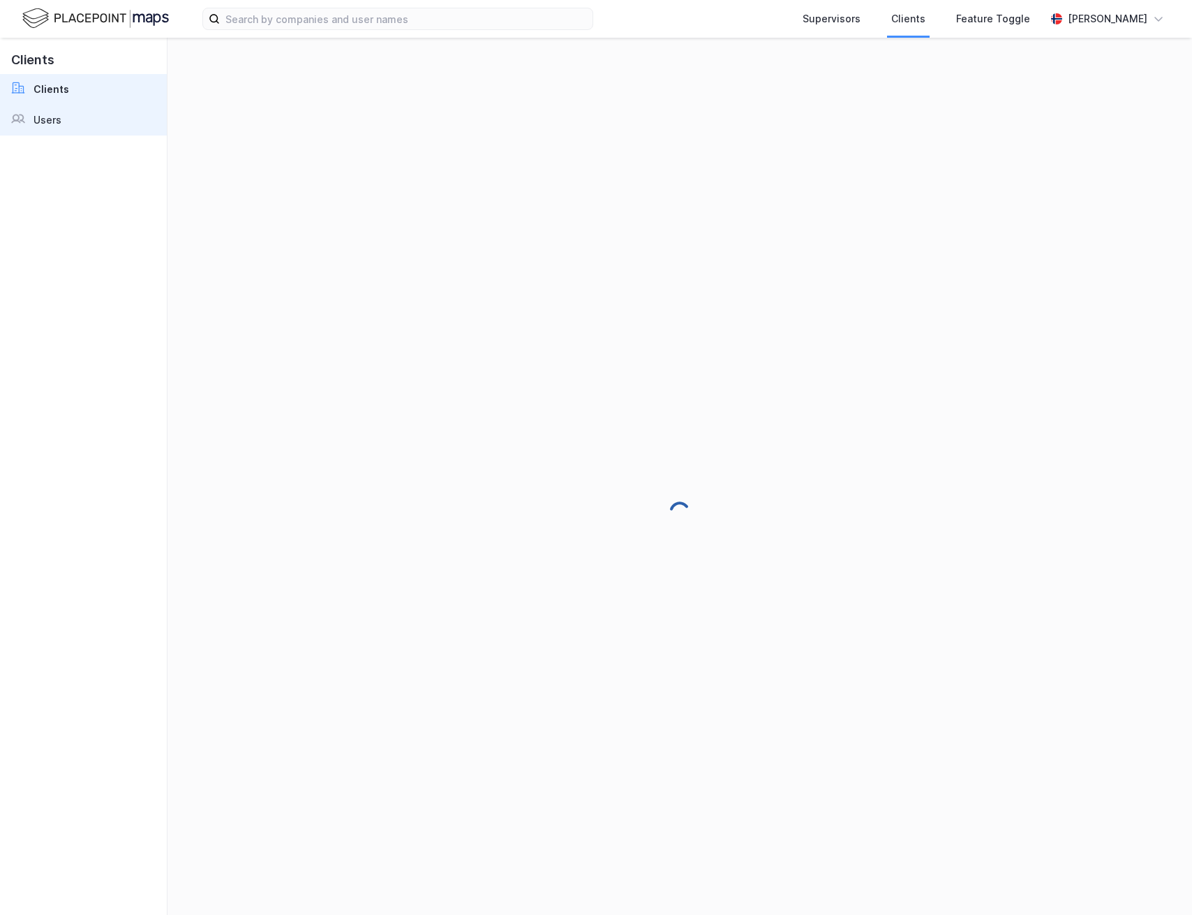
click at [102, 114] on link "Users" at bounding box center [83, 120] width 167 height 31
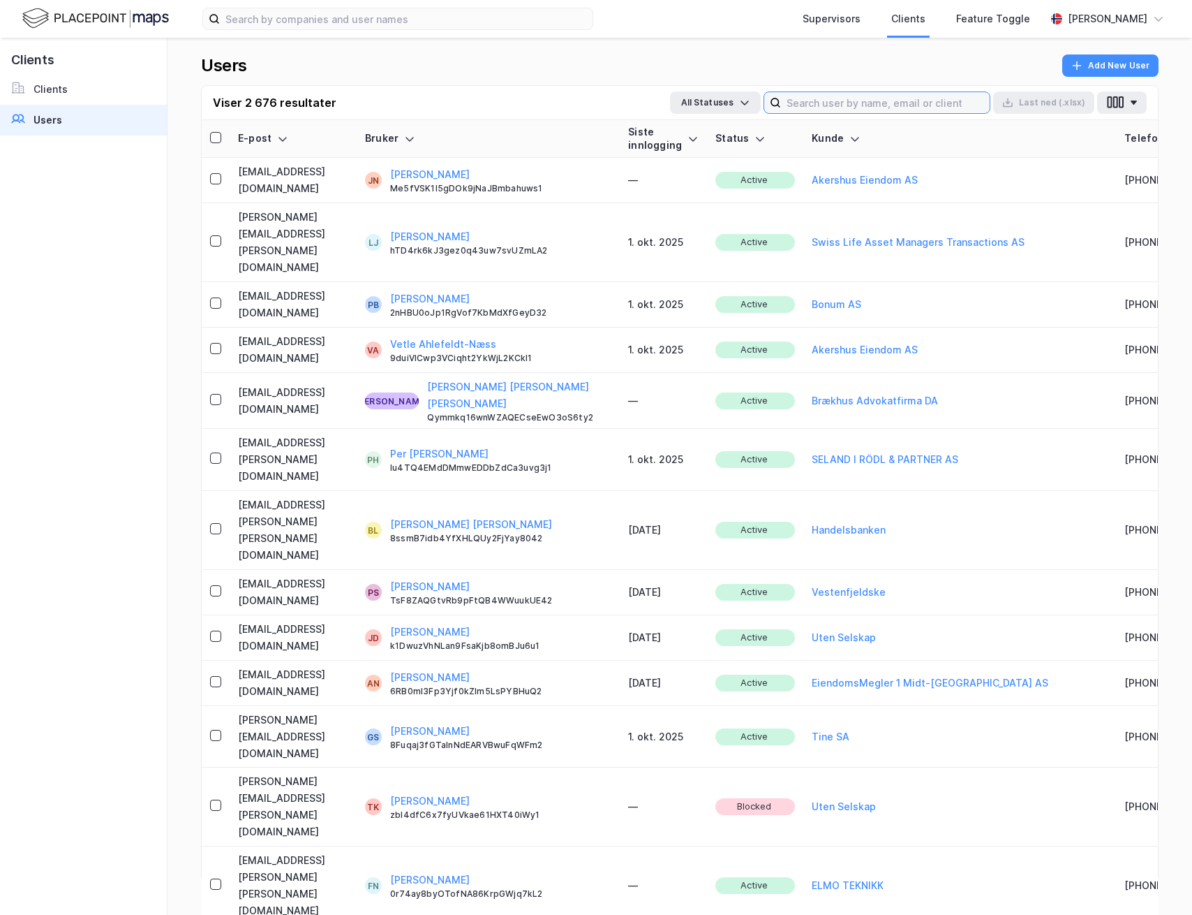
click at [859, 104] on input at bounding box center [885, 102] width 209 height 21
click at [878, 108] on input at bounding box center [885, 102] width 209 height 21
type input "h"
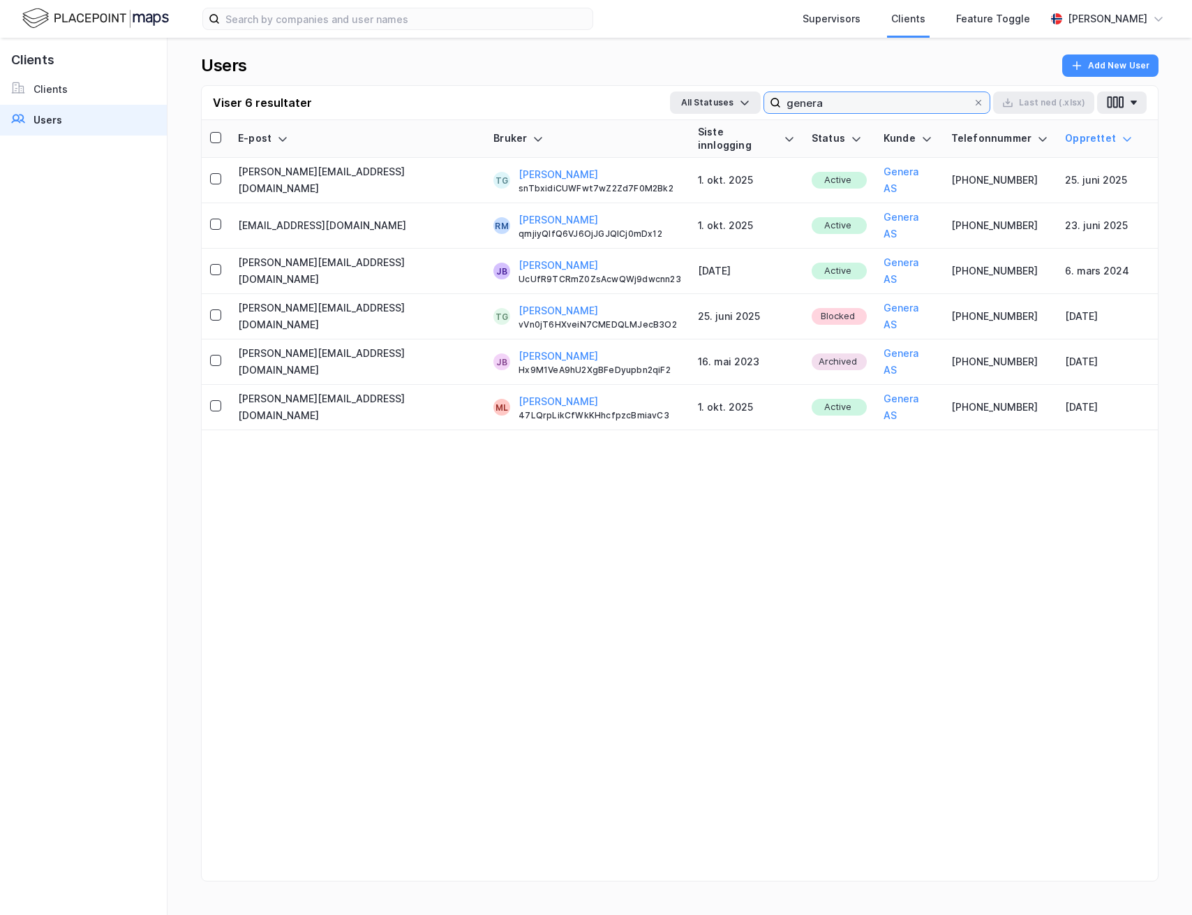
type input "genera"
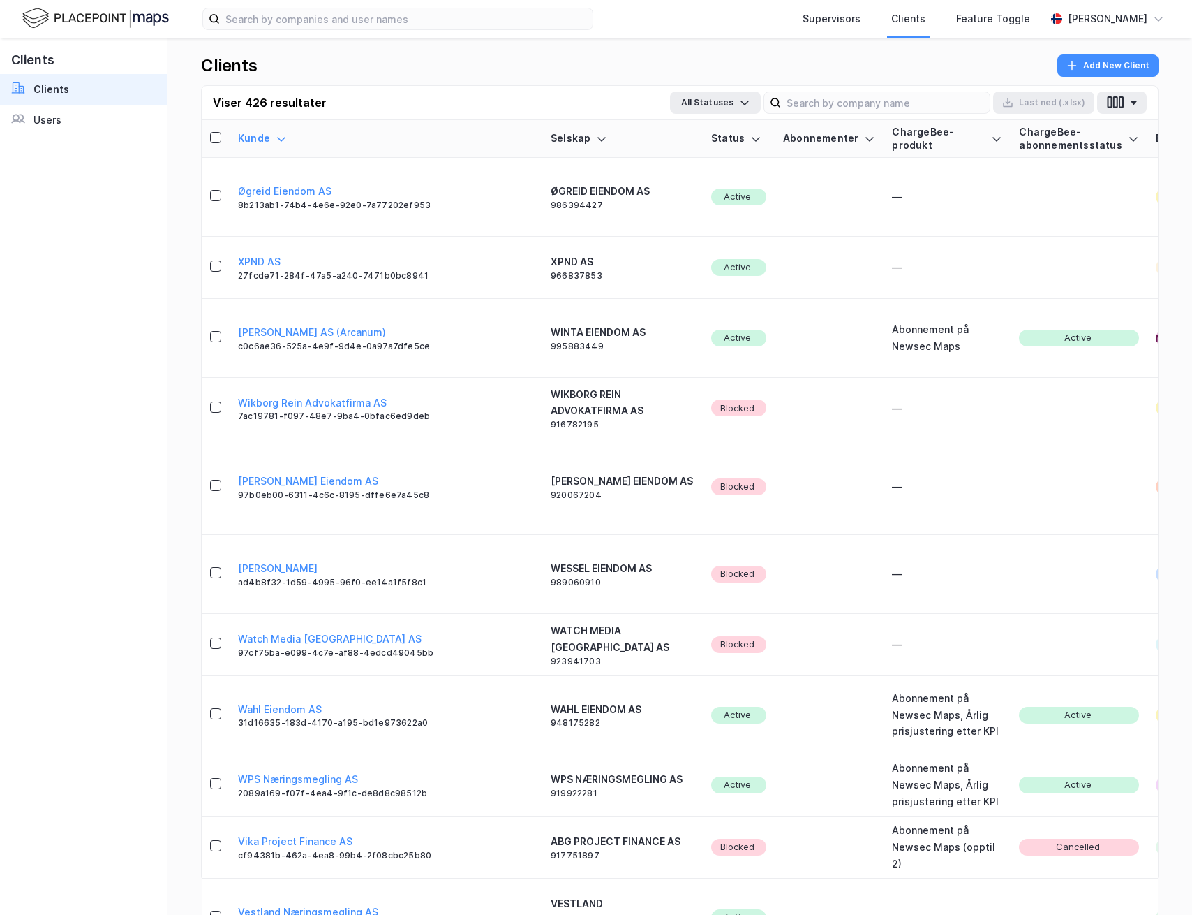
click at [1005, 54] on div "Clients Add New Client" at bounding box center [680, 69] width 958 height 31
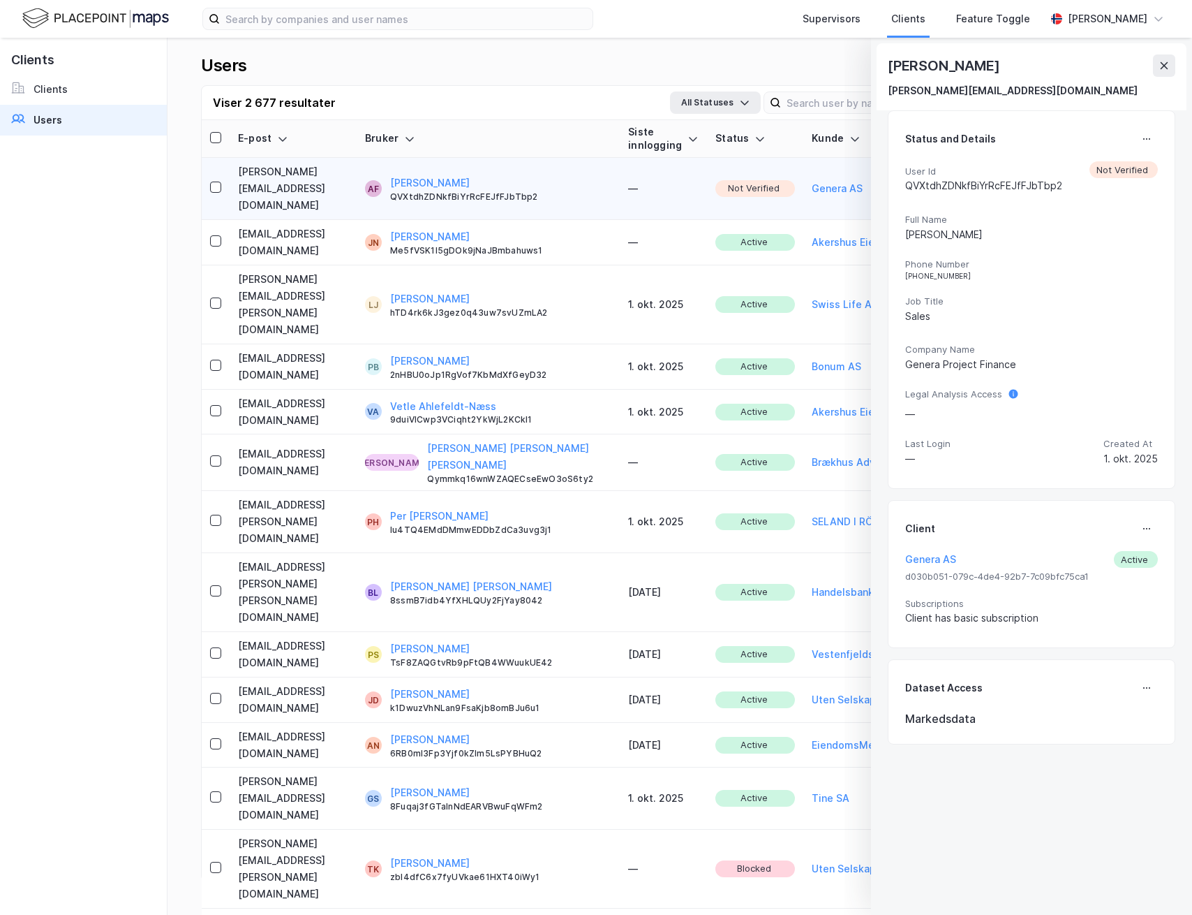
click at [288, 175] on td "[PERSON_NAME][EMAIL_ADDRESS][DOMAIN_NAME]" at bounding box center [293, 189] width 127 height 62
click at [1146, 137] on icon at bounding box center [1146, 138] width 11 height 11
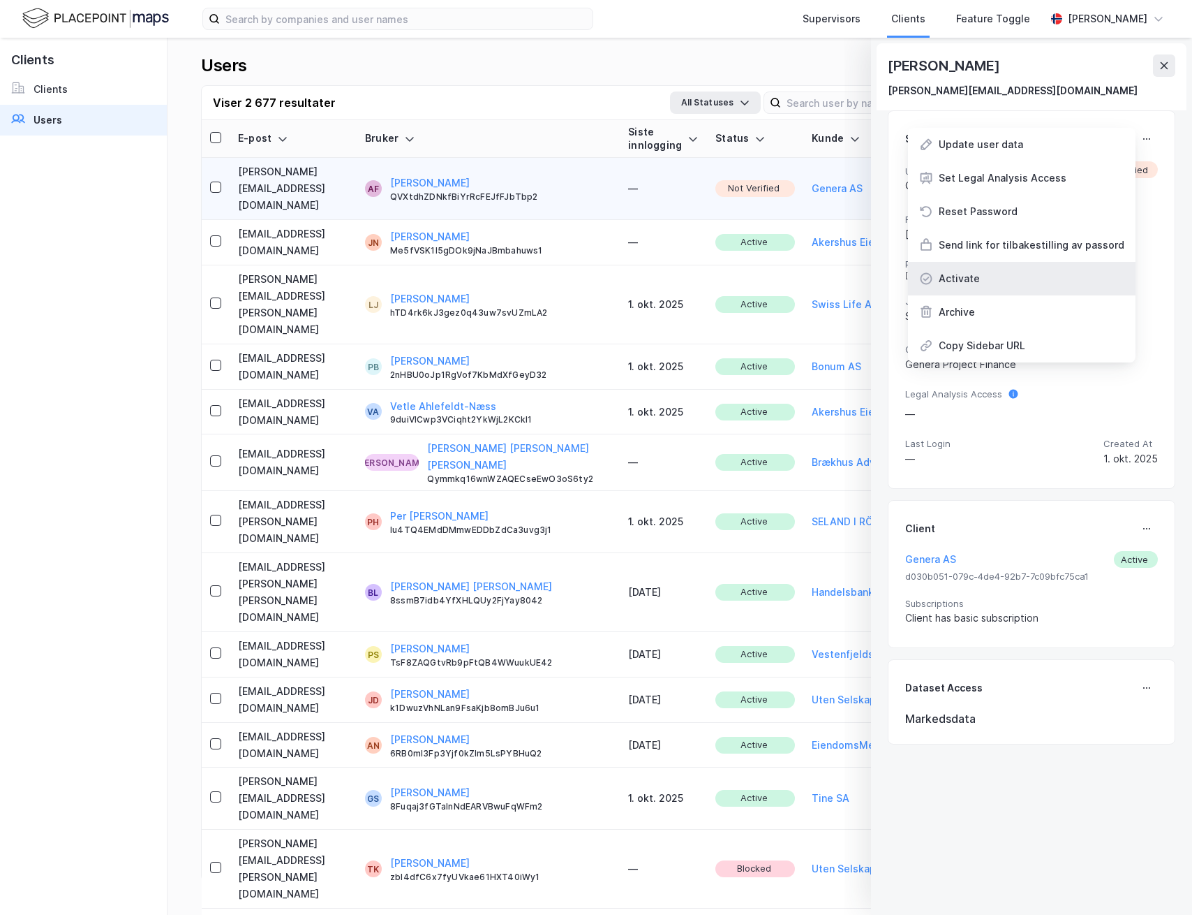
click at [1023, 277] on div "Activate" at bounding box center [1022, 279] width 228 height 34
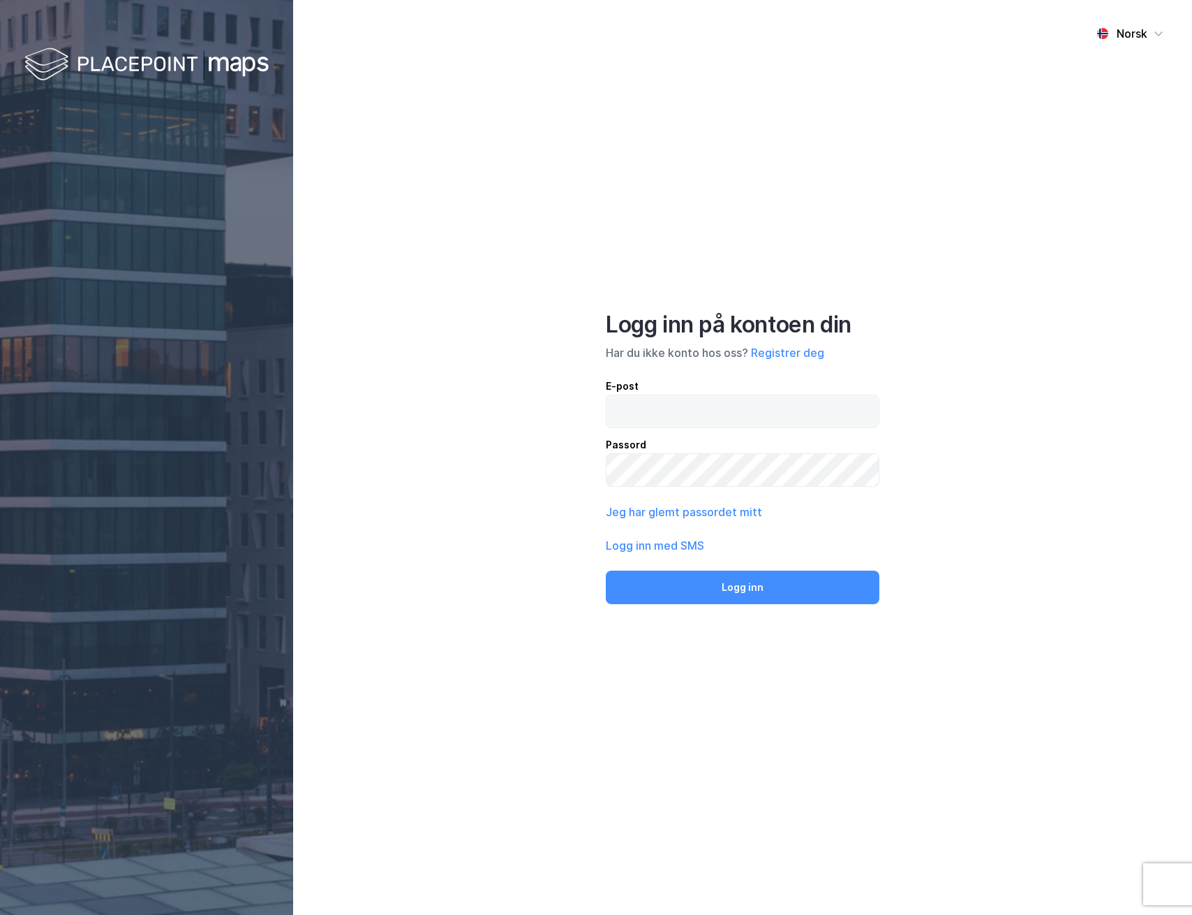
click at [753, 394] on label "E-post" at bounding box center [743, 403] width 274 height 50
click at [748, 411] on input "email" at bounding box center [743, 411] width 272 height 32
type input "[PERSON_NAME][EMAIL_ADDRESS][DOMAIN_NAME]"
click at [778, 596] on button "Logg inn" at bounding box center [743, 587] width 274 height 34
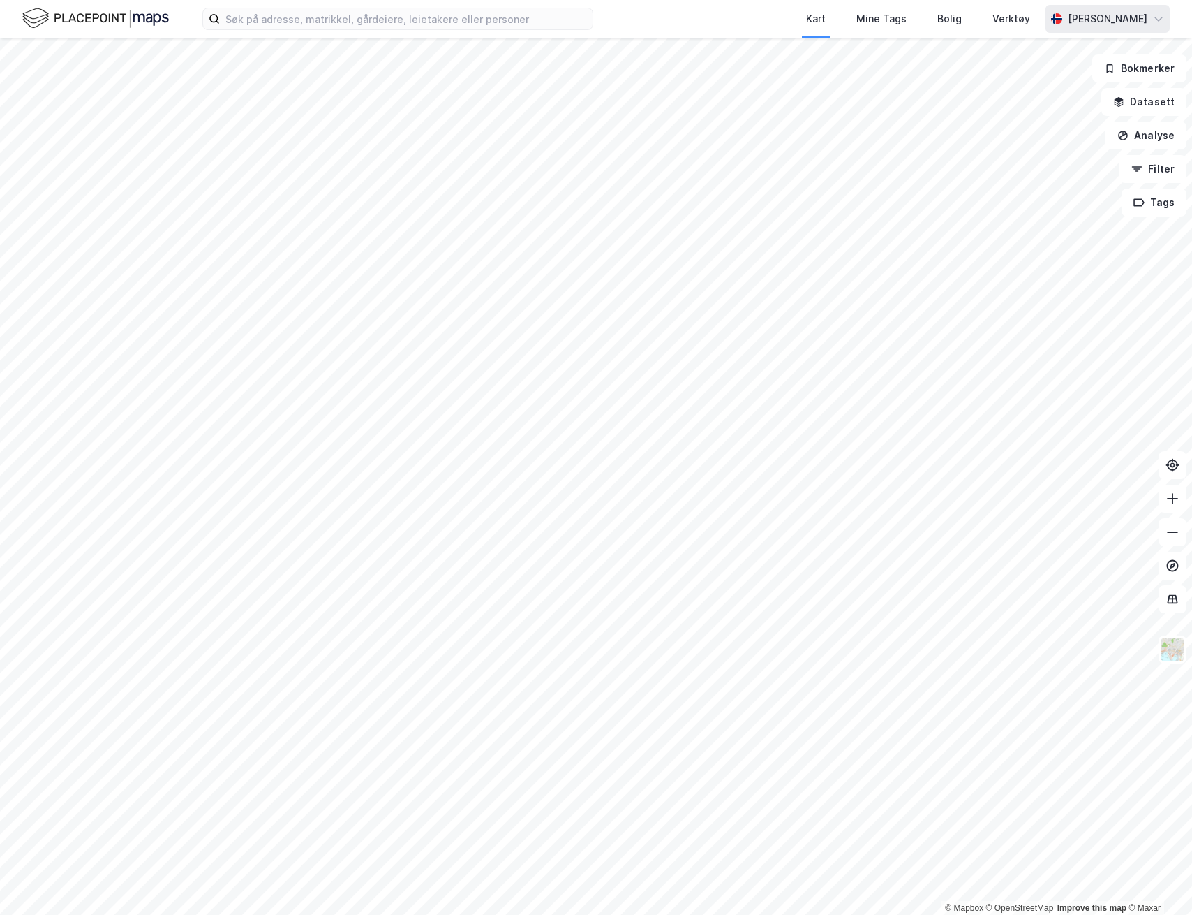
click at [1089, 32] on div "[PERSON_NAME]" at bounding box center [1108, 19] width 124 height 28
click at [1065, 77] on div "Åpne Supervisor portalen" at bounding box center [1081, 85] width 124 height 17
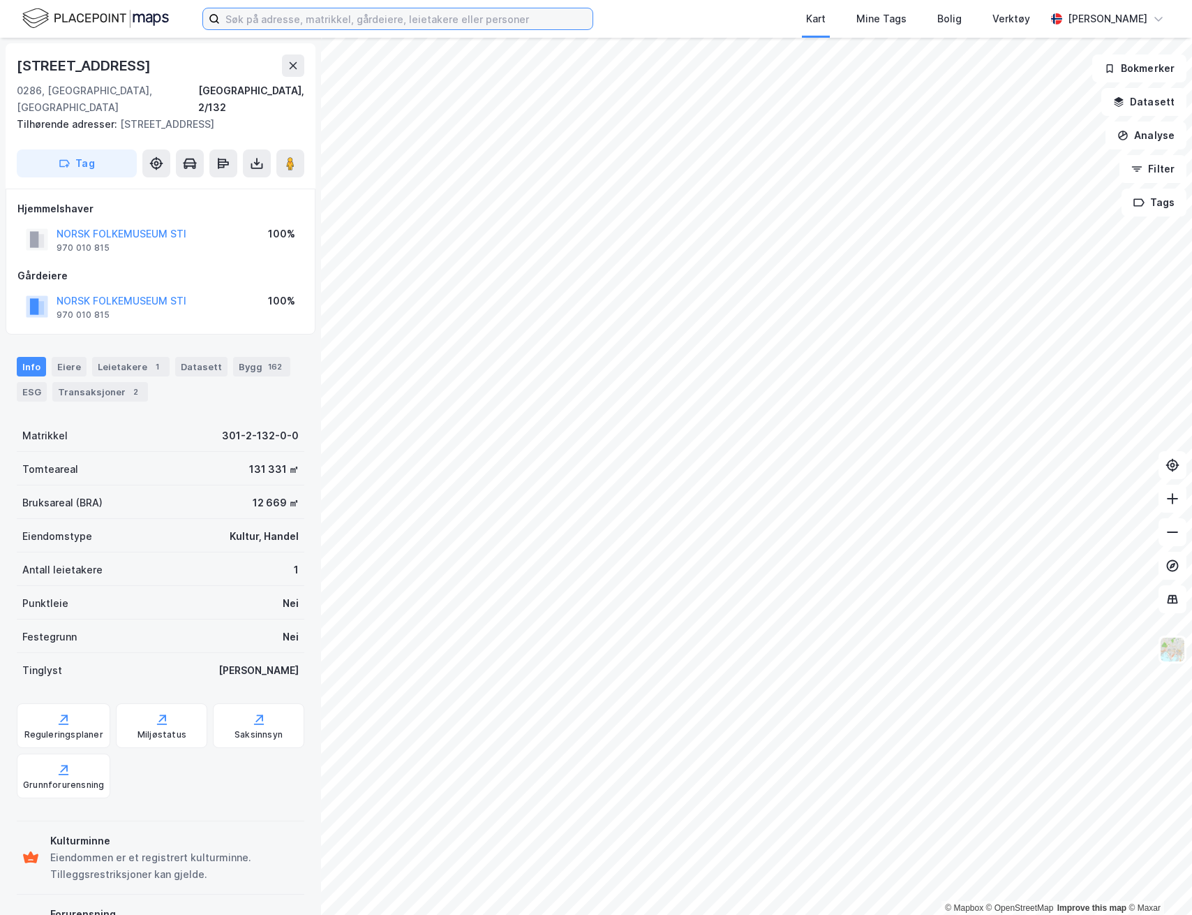
click at [442, 22] on input at bounding box center [406, 18] width 373 height 21
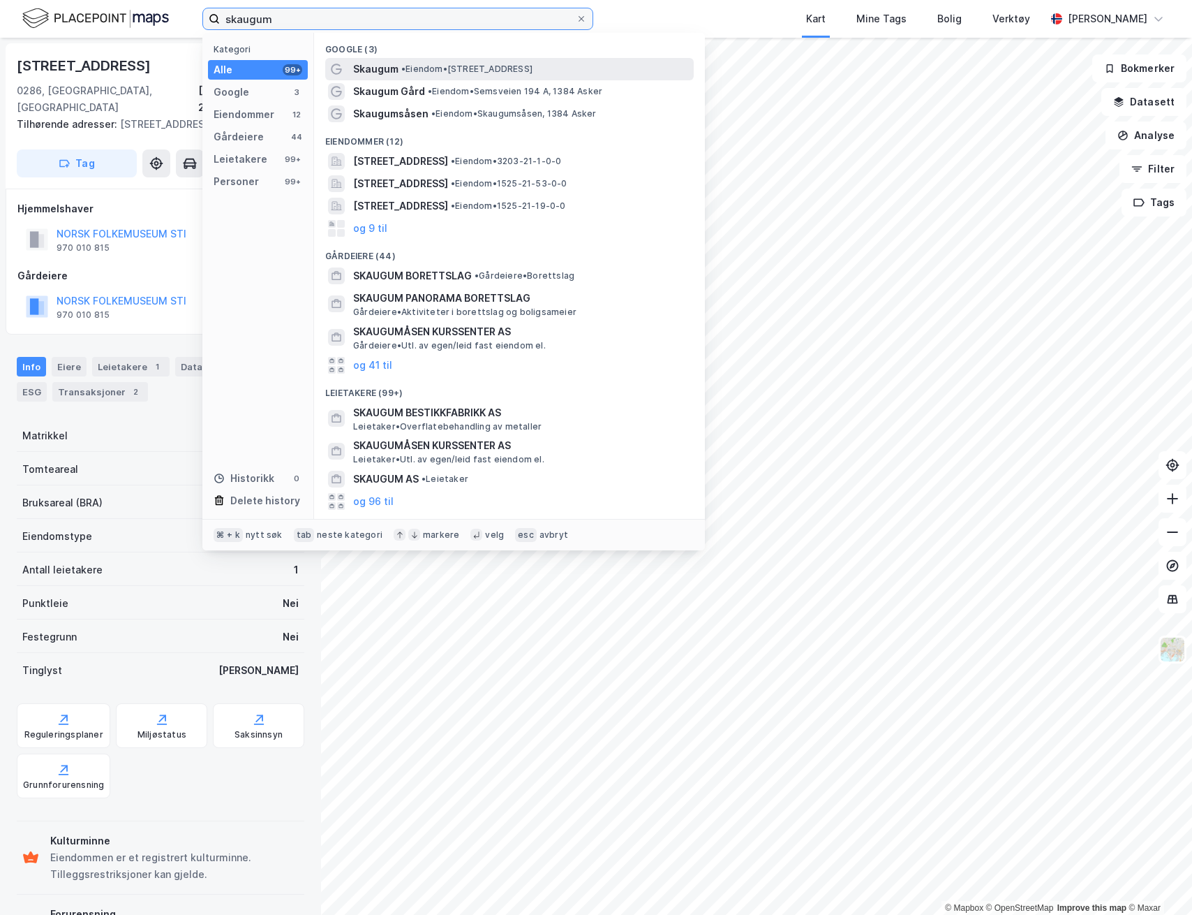
type input "skaugum"
click at [473, 74] on span "• Eiendom • [STREET_ADDRESS]" at bounding box center [466, 69] width 131 height 11
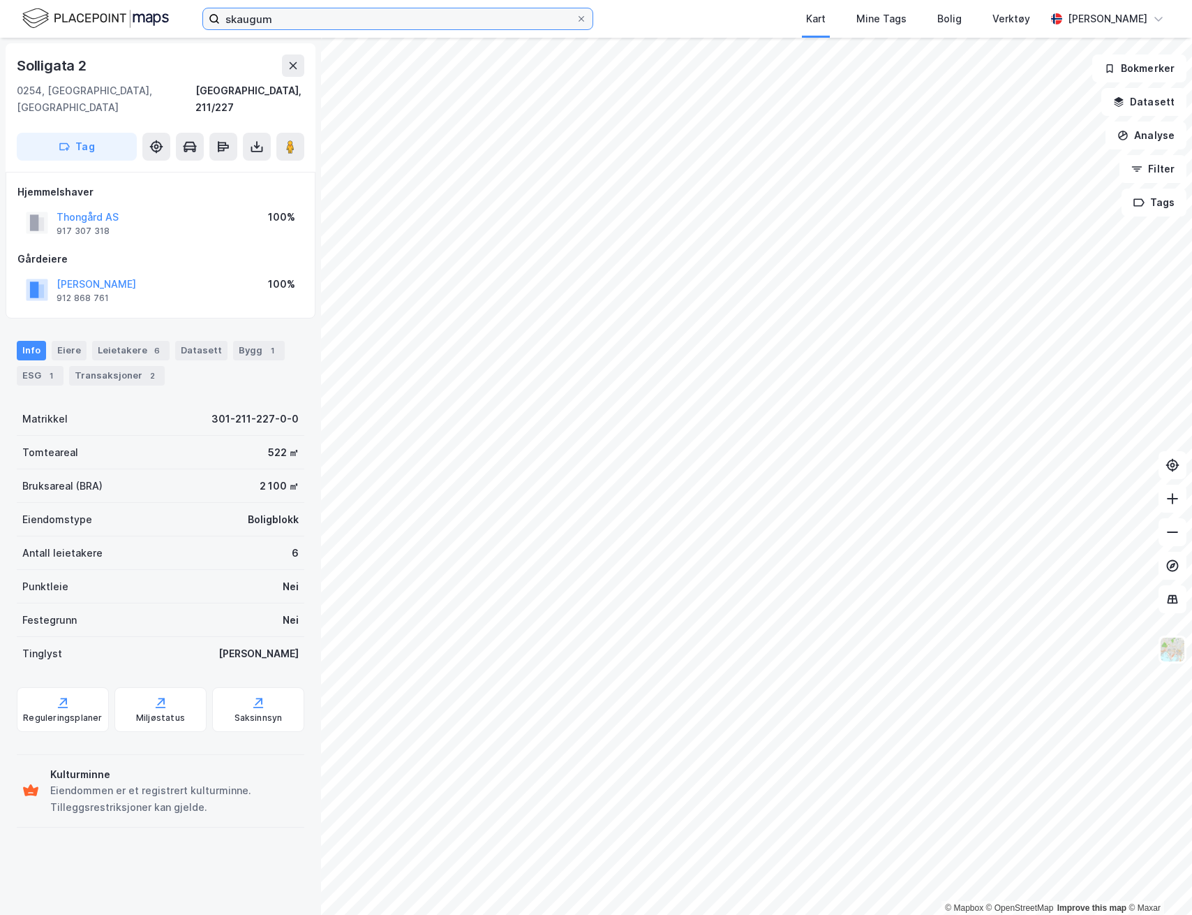
click at [360, 28] on input "skaugum" at bounding box center [398, 18] width 356 height 21
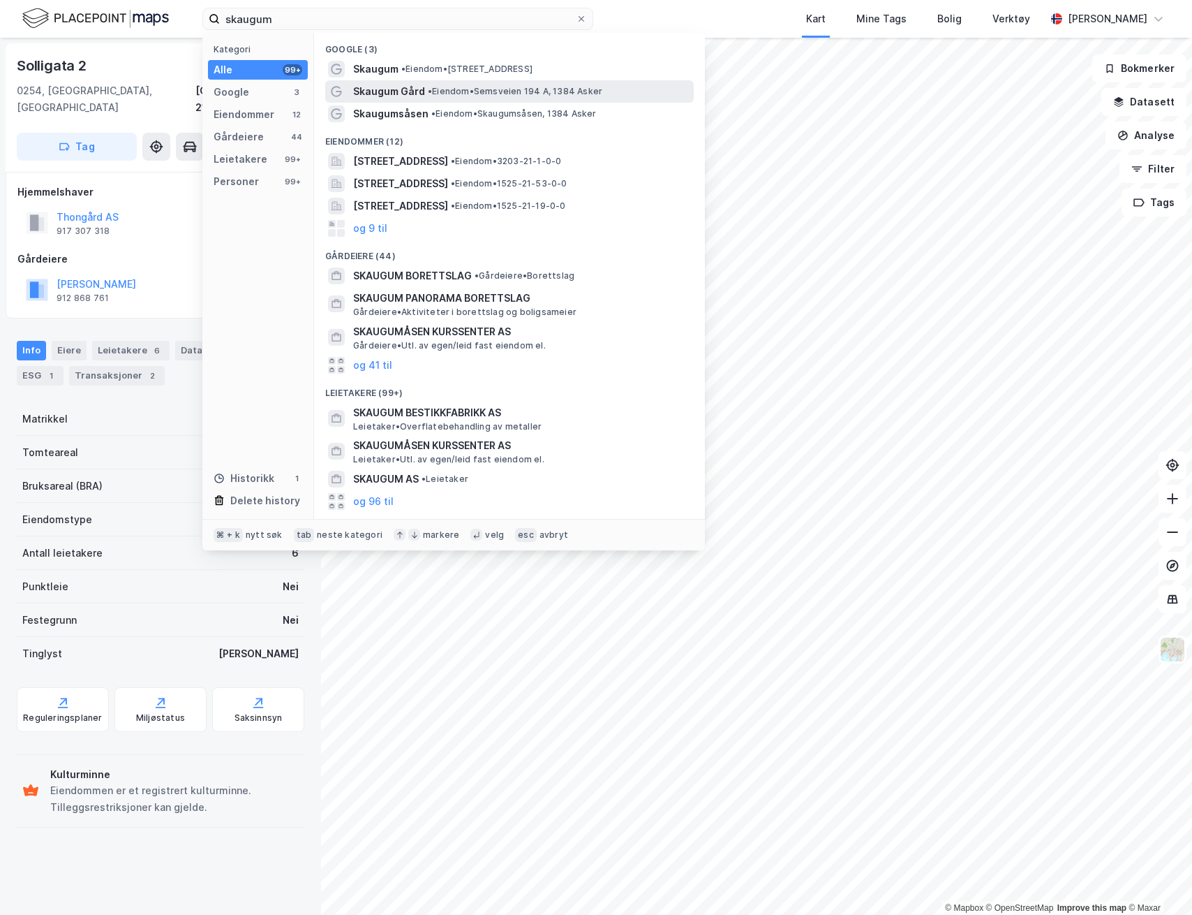
click at [417, 96] on span "Skaugum Gård" at bounding box center [389, 91] width 72 height 17
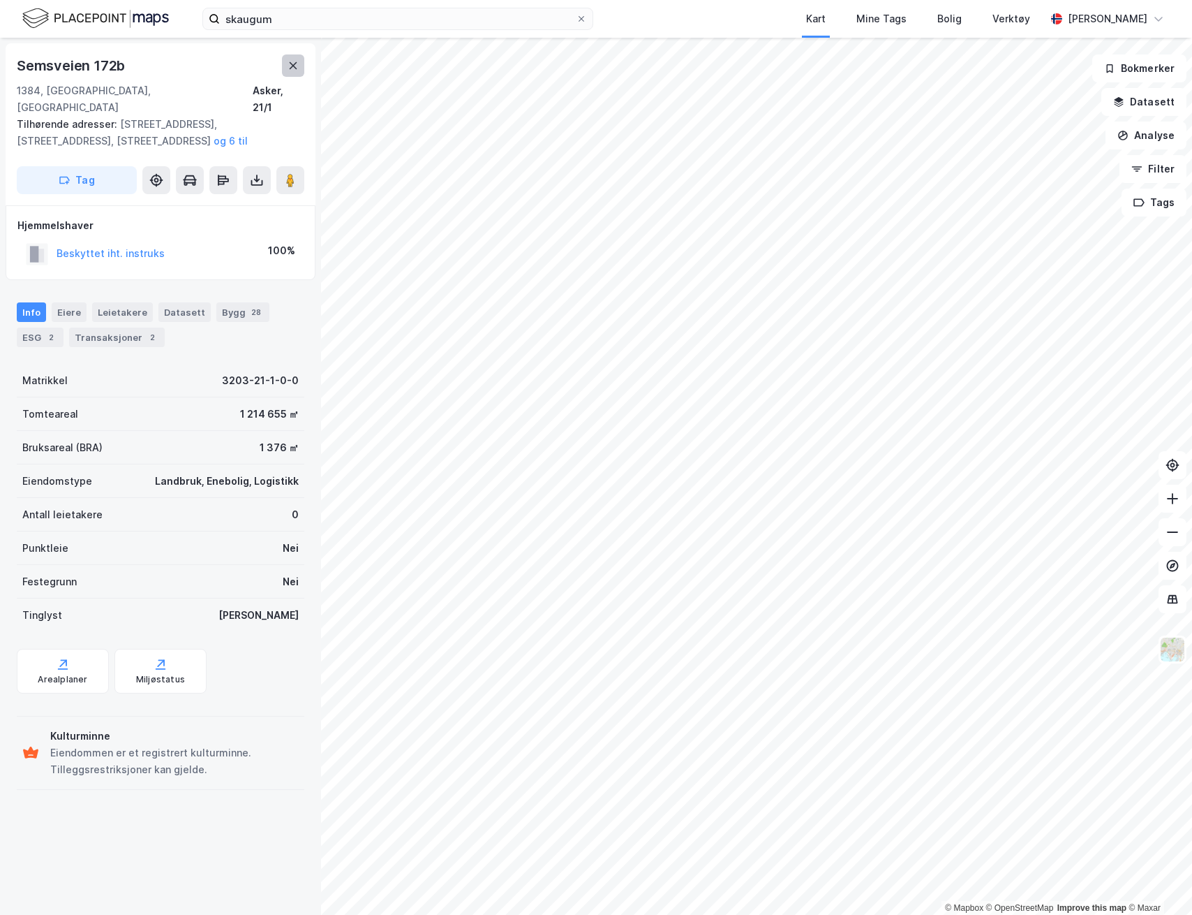
click at [293, 61] on icon at bounding box center [293, 65] width 11 height 11
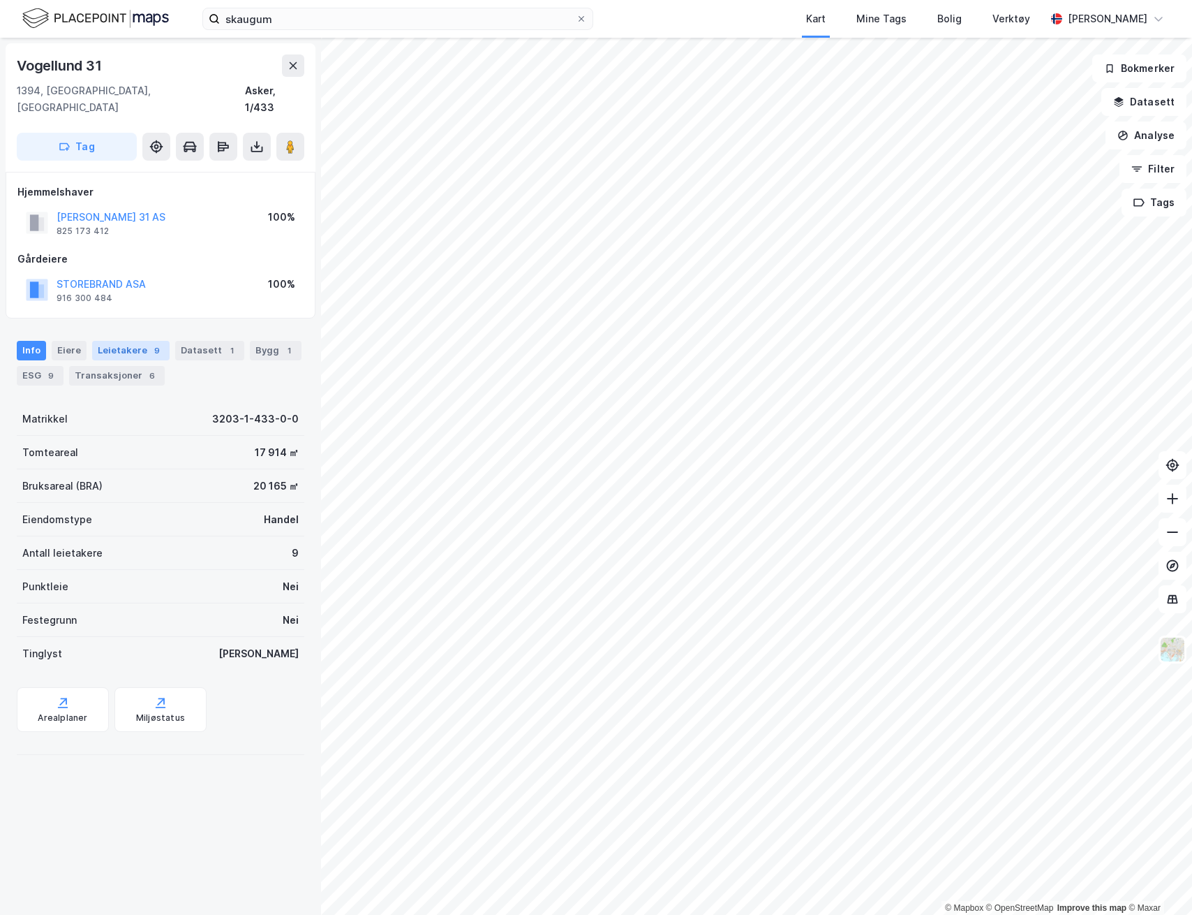
click at [105, 341] on div "Leietakere 9" at bounding box center [130, 351] width 77 height 20
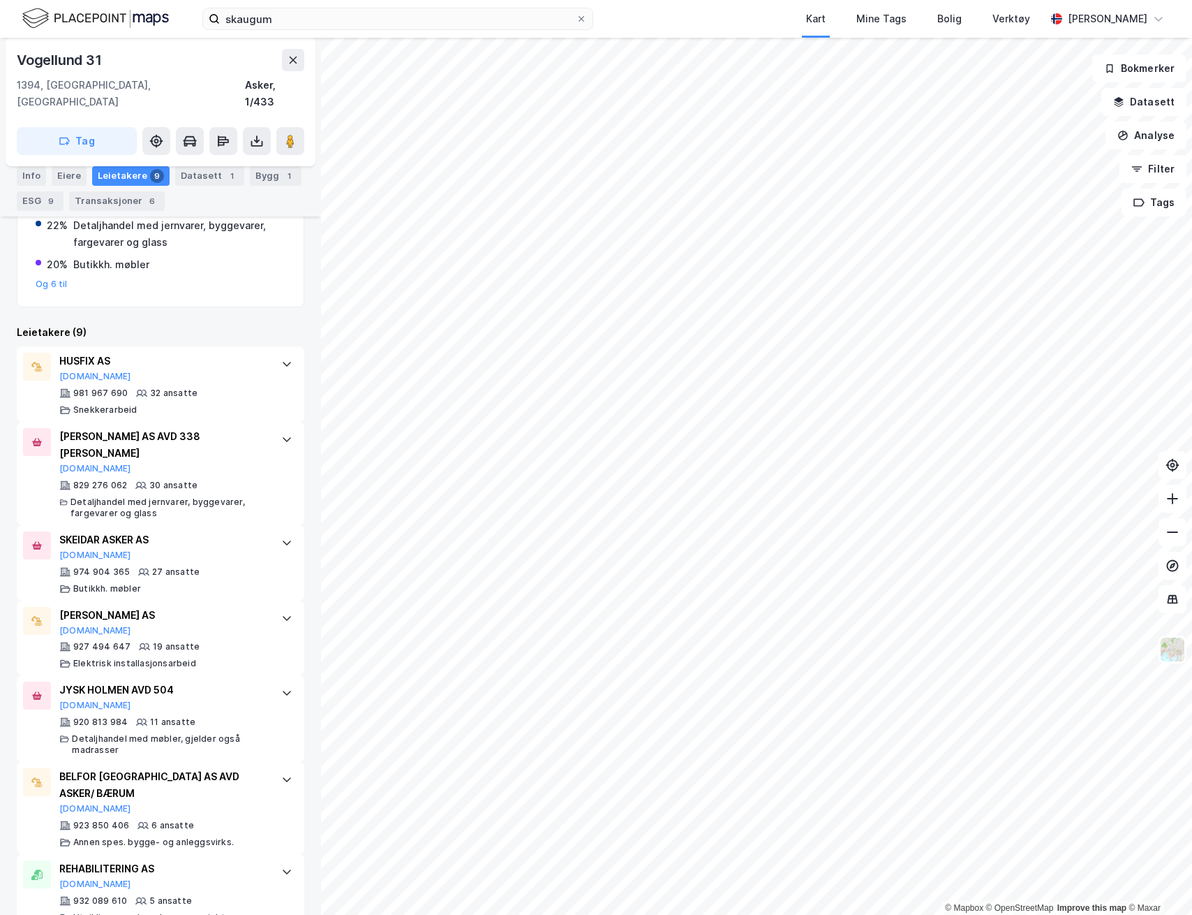
scroll to position [326, 0]
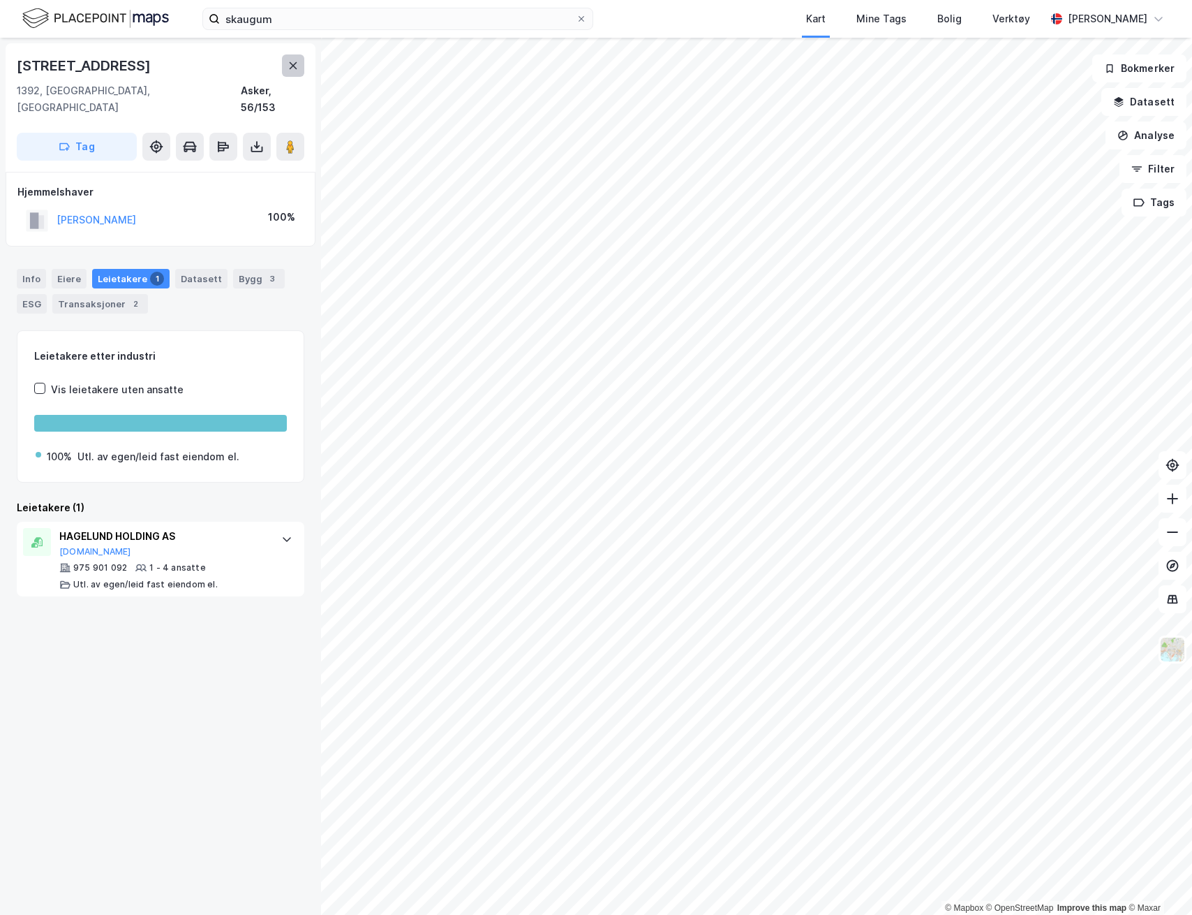
click at [282, 57] on button at bounding box center [293, 65] width 22 height 22
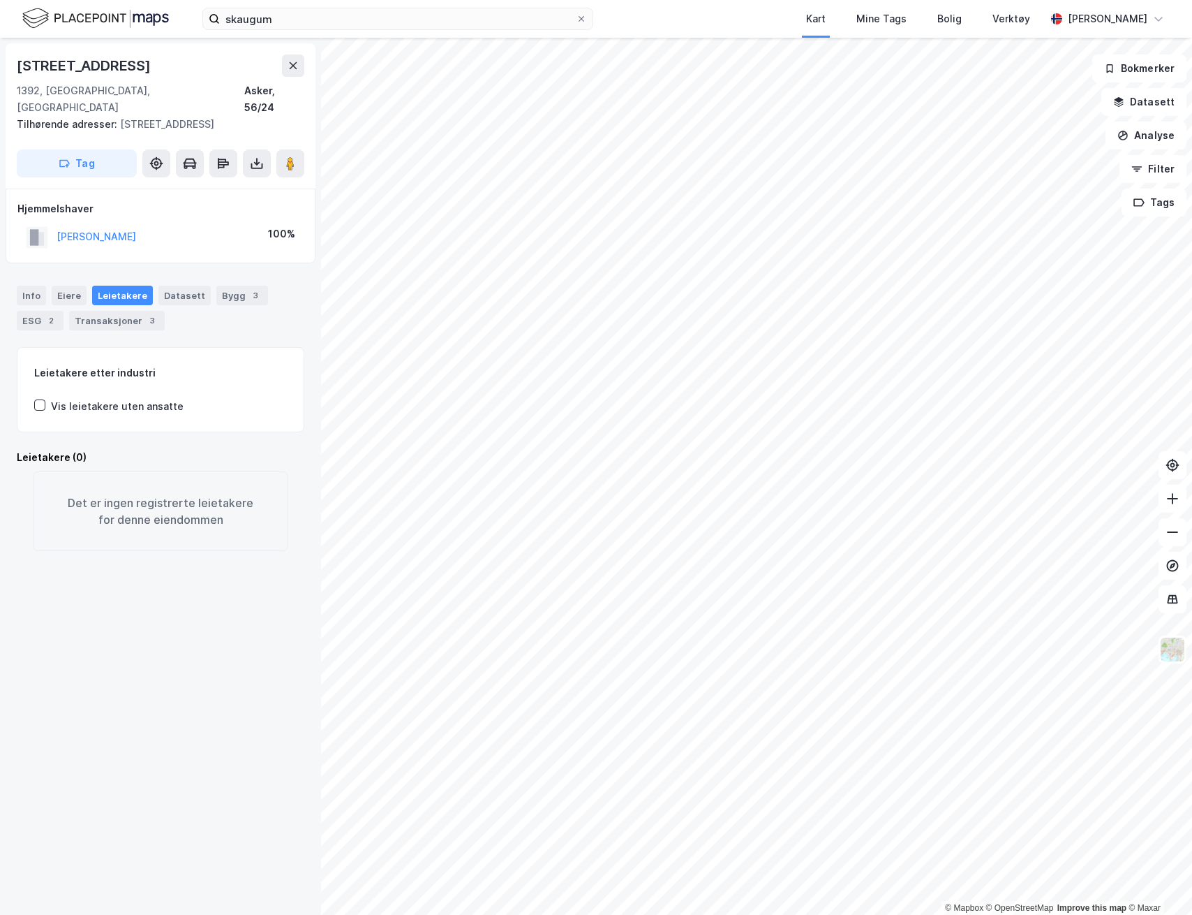
click at [216, 269] on div "Info [PERSON_NAME] Datasett Bygg 3 ESG 2 Transaksjoner 3" at bounding box center [160, 302] width 321 height 67
click at [217, 286] on div "Bygg 3" at bounding box center [242, 296] width 52 height 20
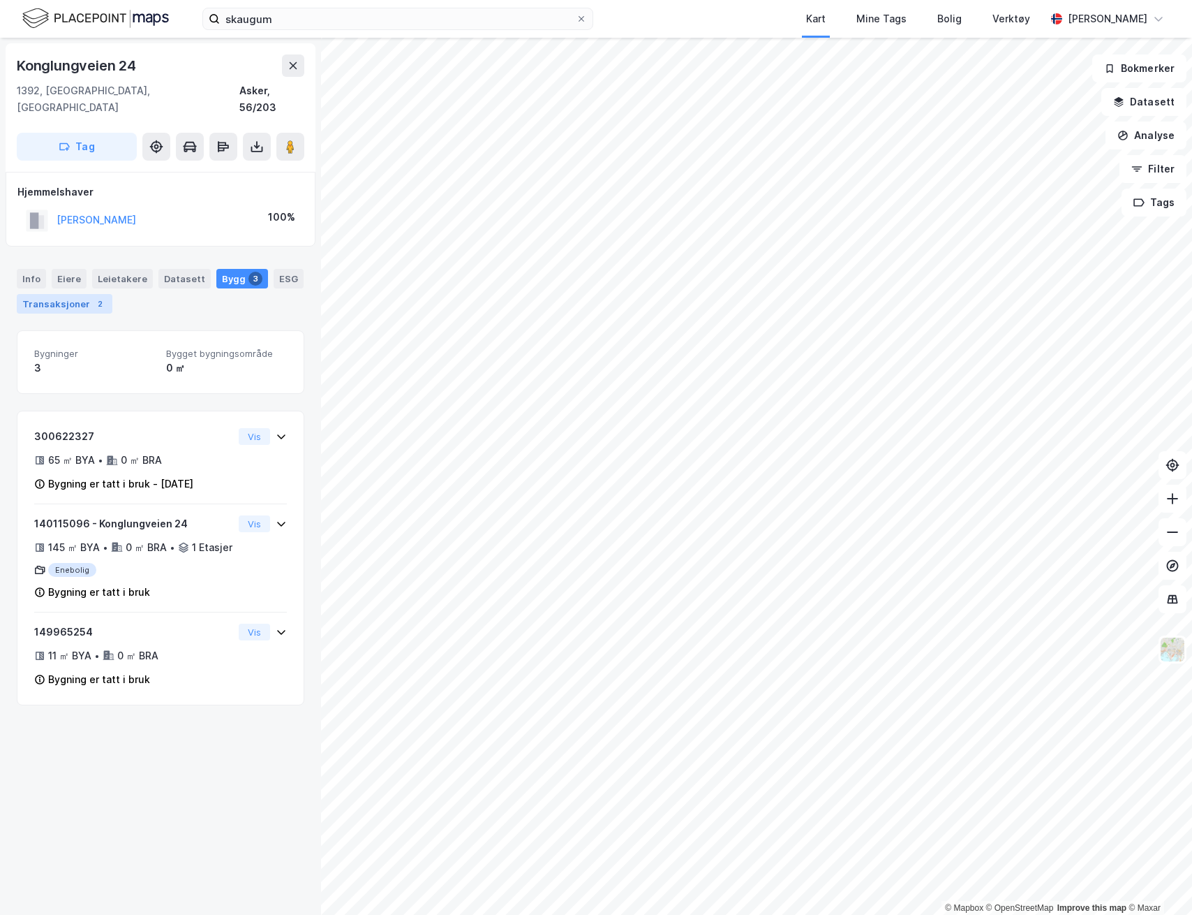
click at [64, 294] on div "Transaksjoner 2" at bounding box center [65, 304] width 96 height 20
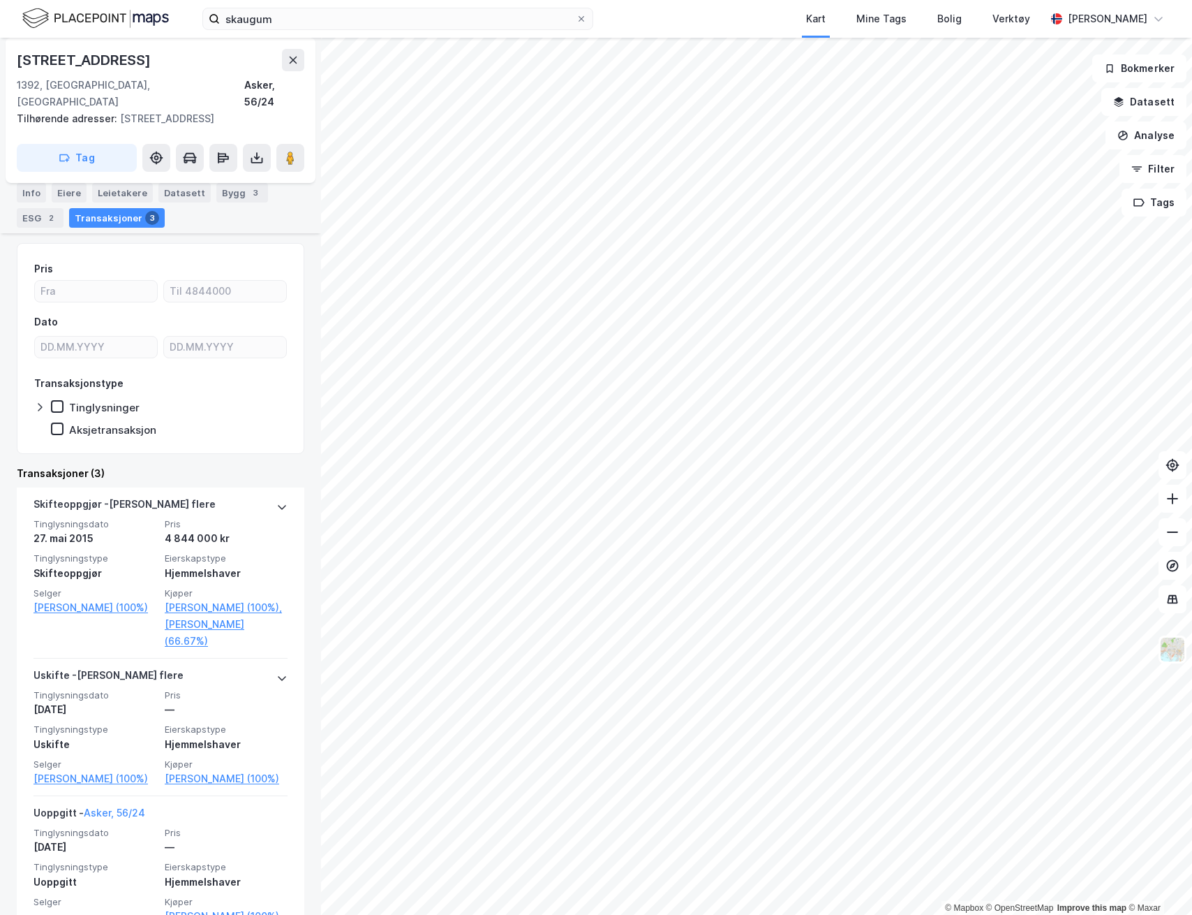
scroll to position [104, 0]
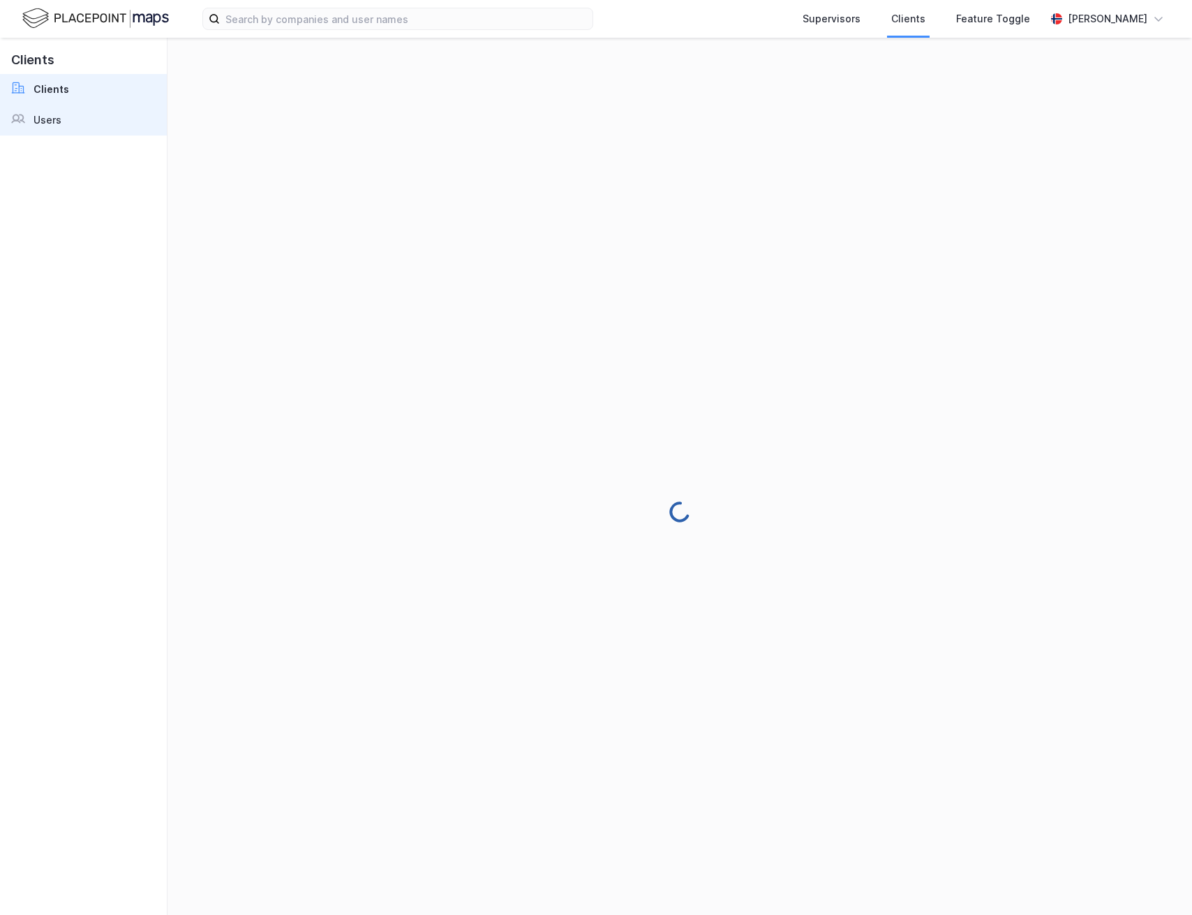
click at [40, 121] on div "Users" at bounding box center [48, 120] width 28 height 17
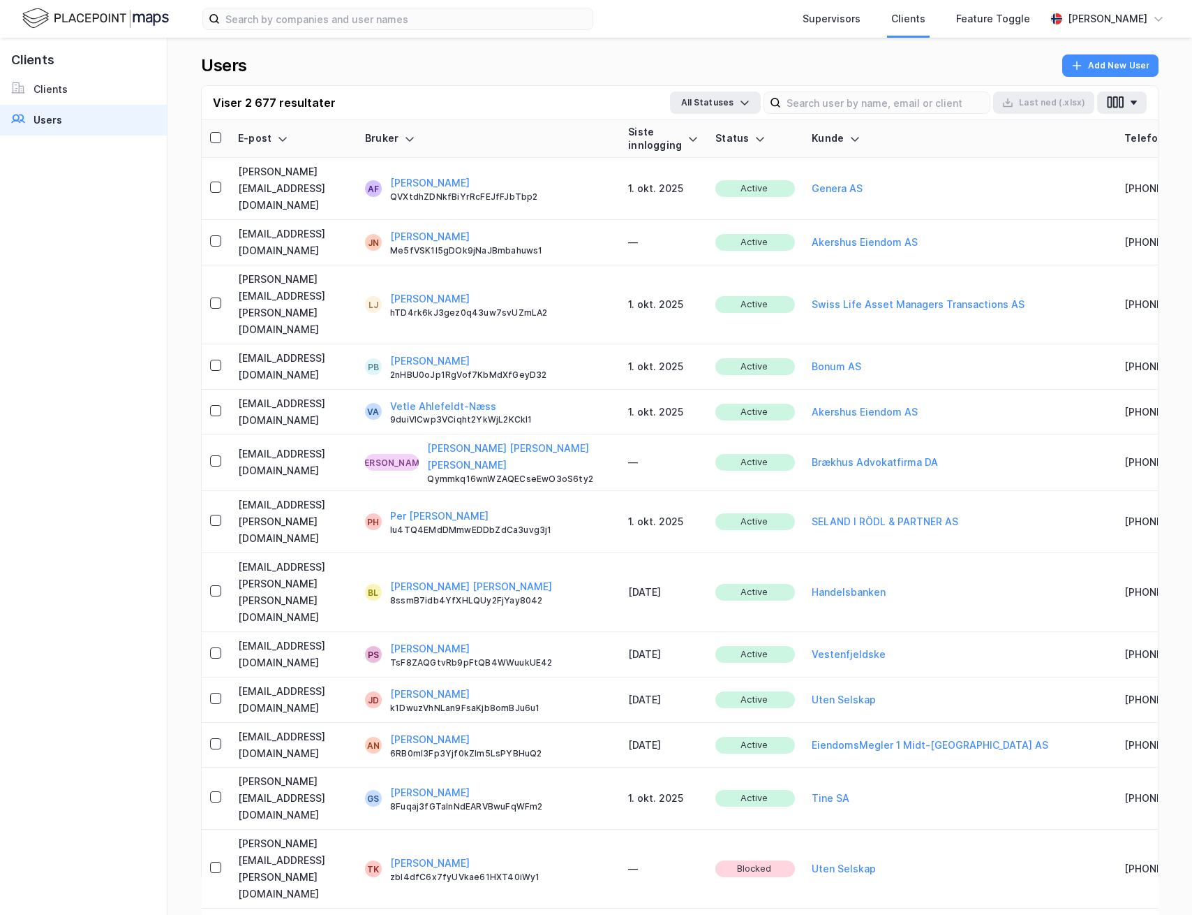
click at [871, 87] on div "Viser 2 677 resultater All Statuses Last [PERSON_NAME] (.xlsx)" at bounding box center [680, 103] width 956 height 34
click at [845, 116] on div "Viser 2 677 resultater All Statuses Last [PERSON_NAME] (.xlsx)" at bounding box center [680, 103] width 956 height 34
click at [843, 110] on input at bounding box center [885, 102] width 209 height 21
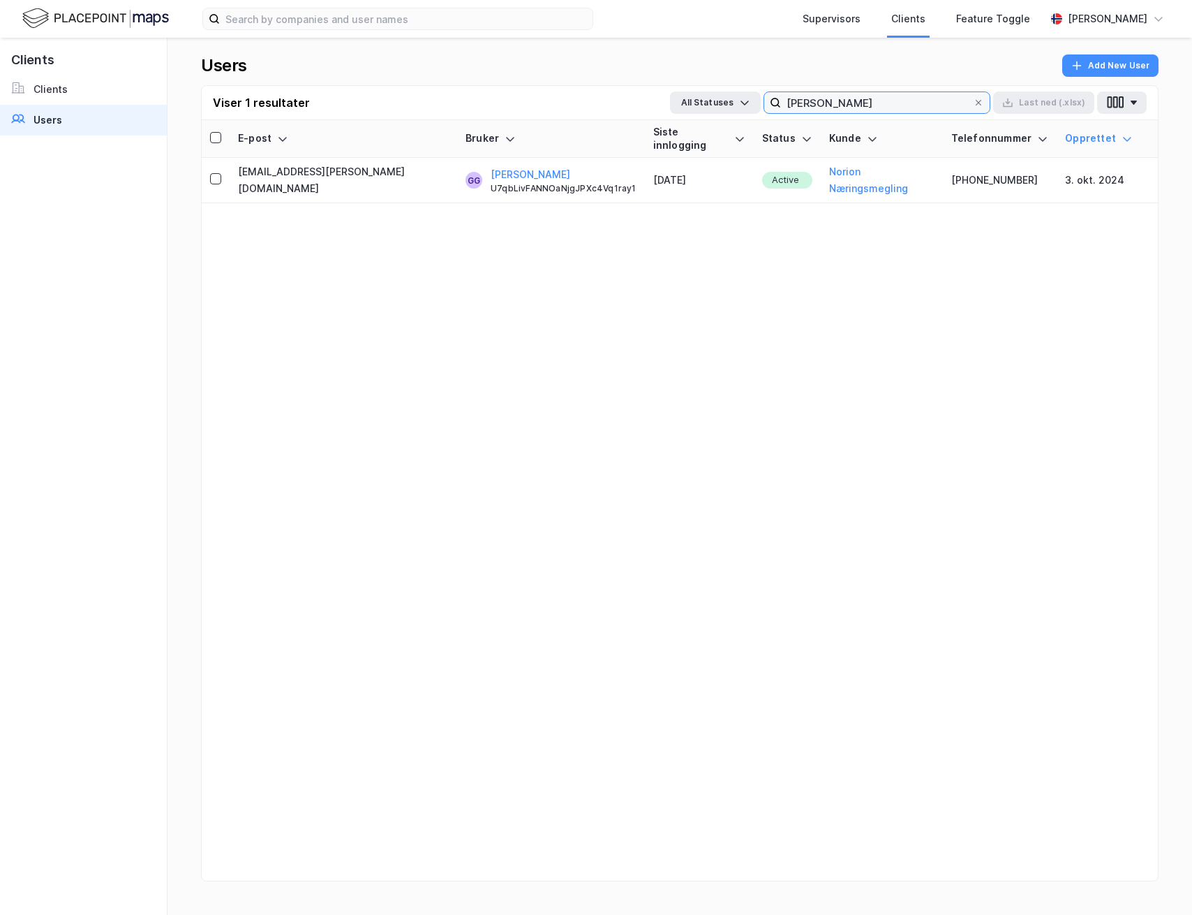
type input "[PERSON_NAME]"
